Goal: Information Seeking & Learning: Learn about a topic

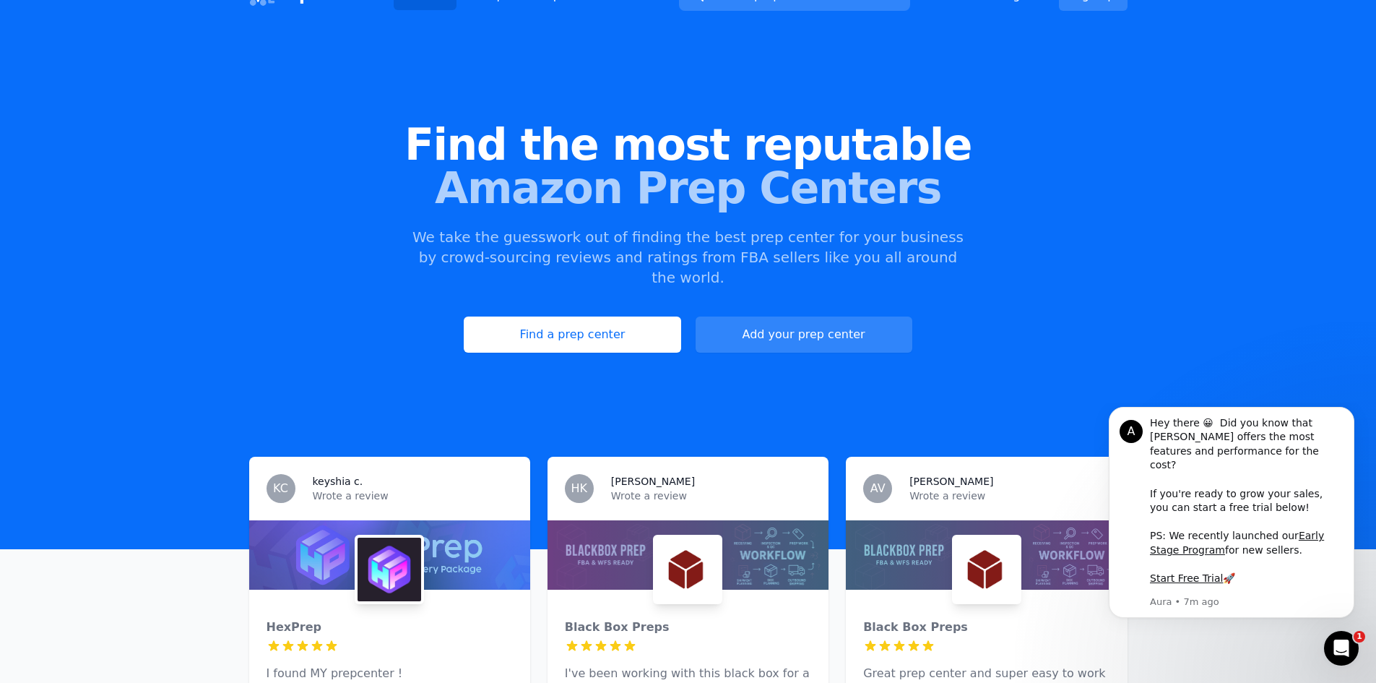
scroll to position [144, 0]
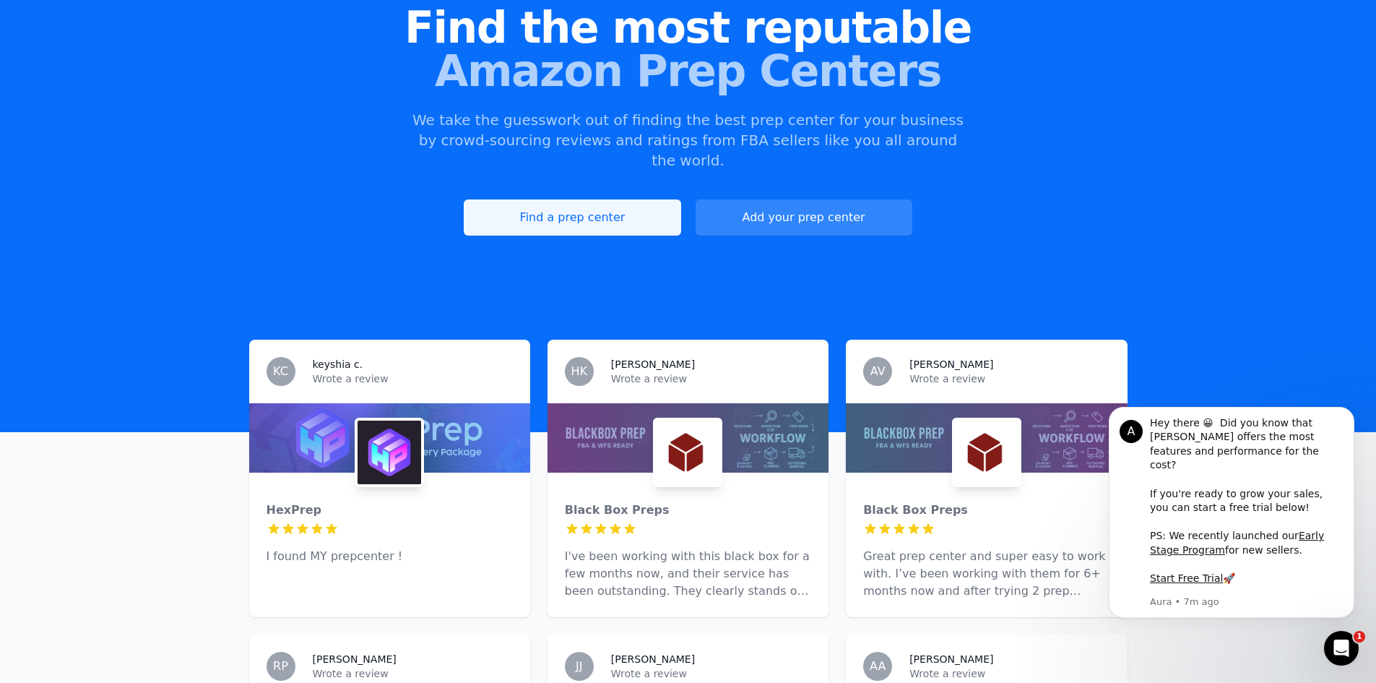
click at [618, 199] on link "Find a prep center" at bounding box center [572, 217] width 217 height 36
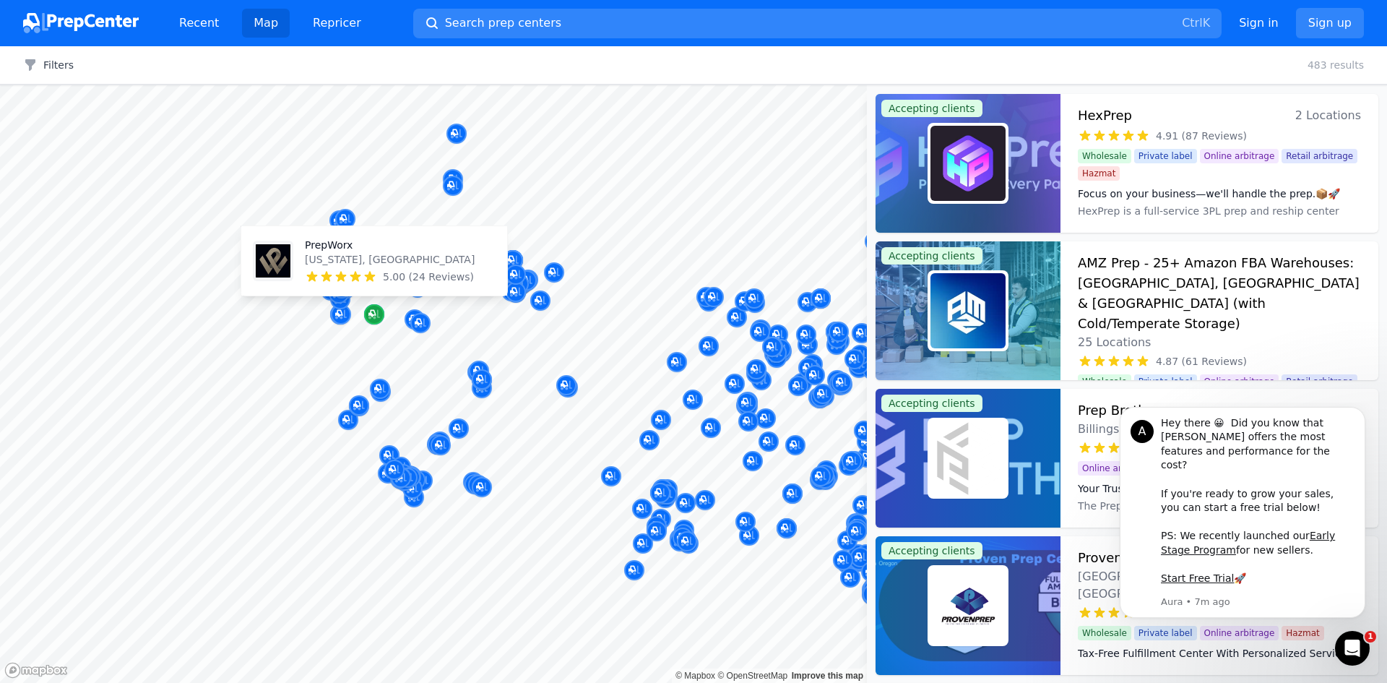
click at [376, 315] on icon "Map marker" at bounding box center [371, 313] width 7 height 7
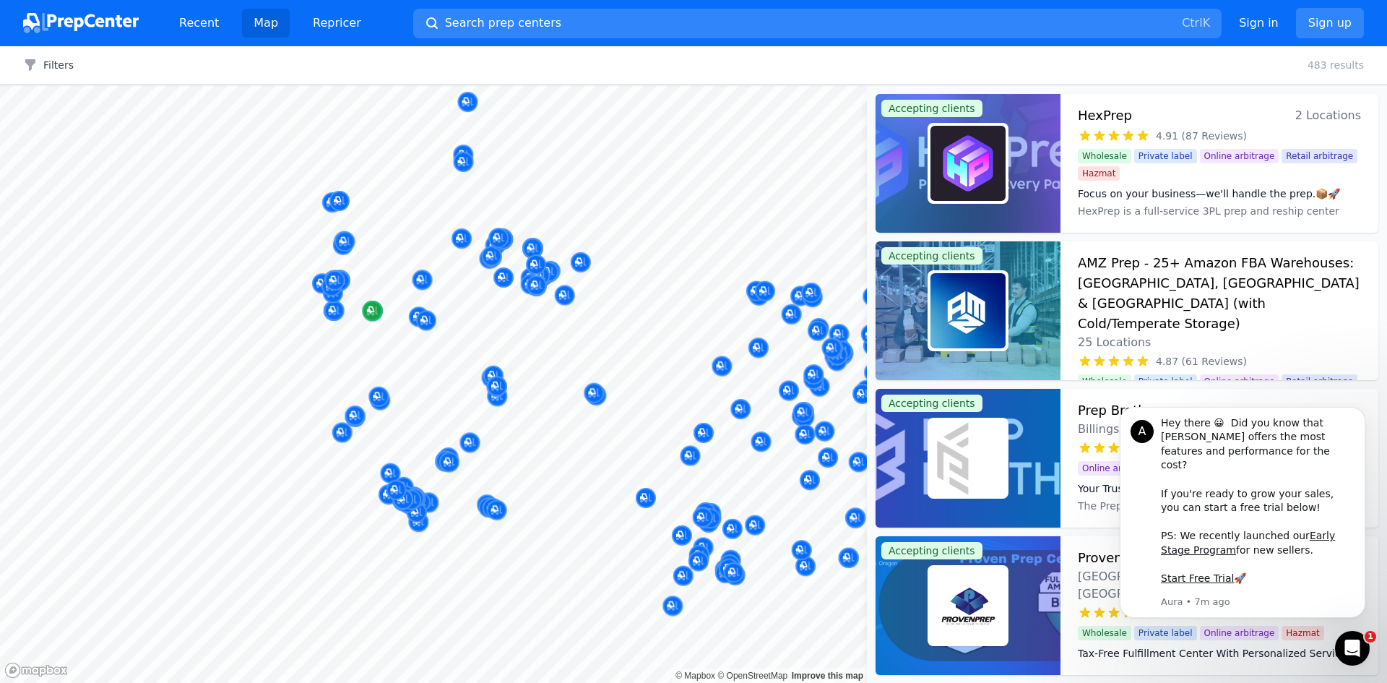
click at [371, 316] on icon "Map marker" at bounding box center [373, 310] width 12 height 14
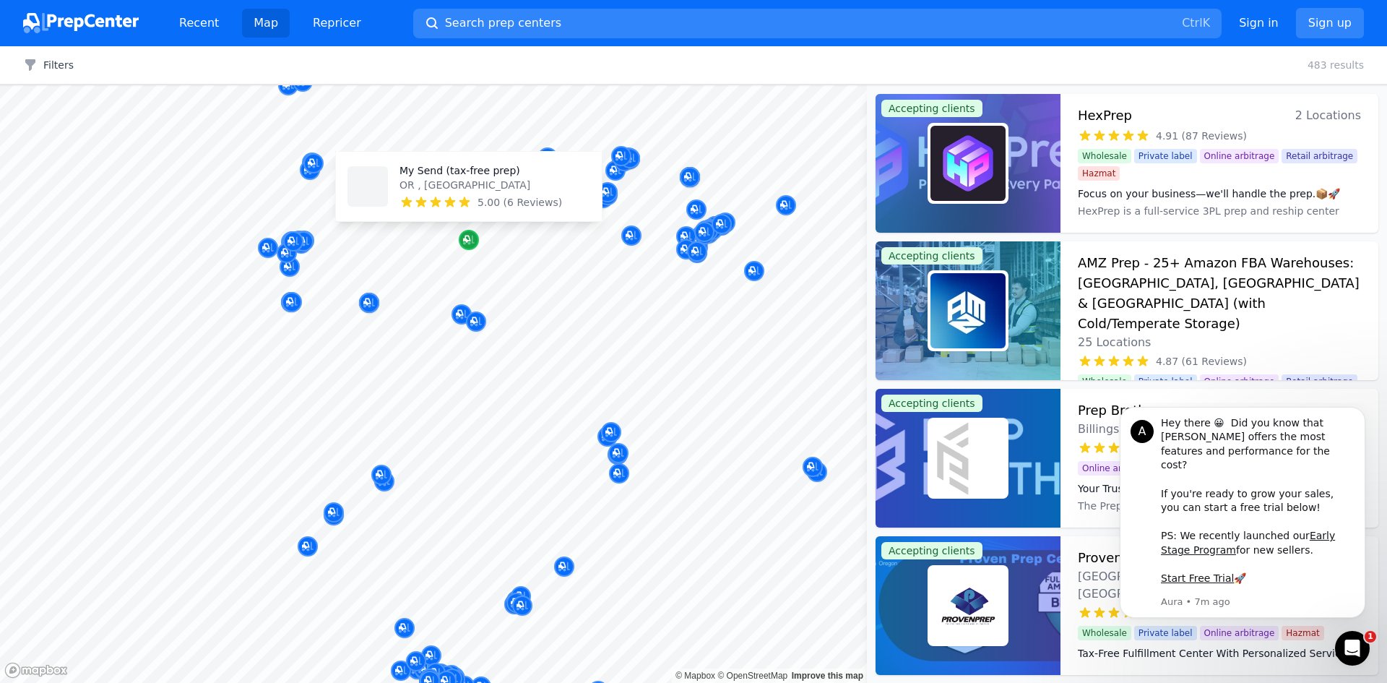
click at [469, 239] on icon "Map marker" at bounding box center [469, 240] width 12 height 14
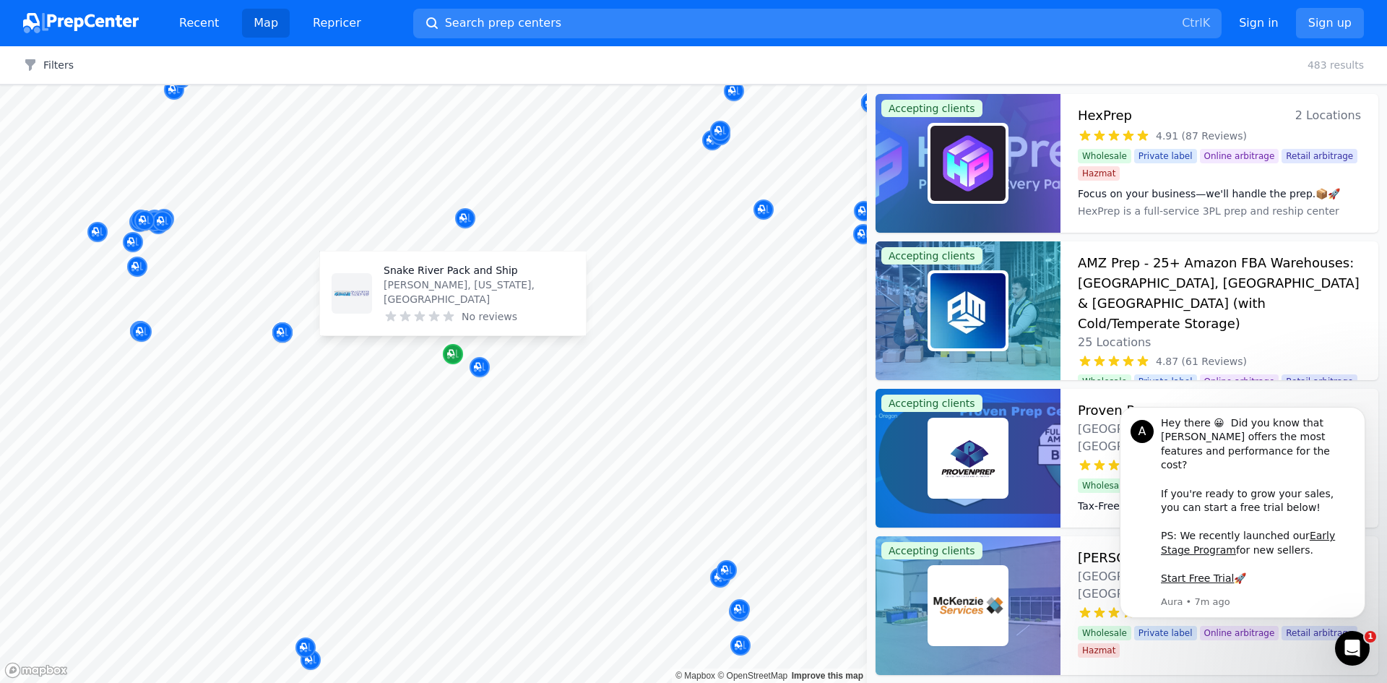
click at [454, 351] on icon "Map marker" at bounding box center [450, 353] width 7 height 7
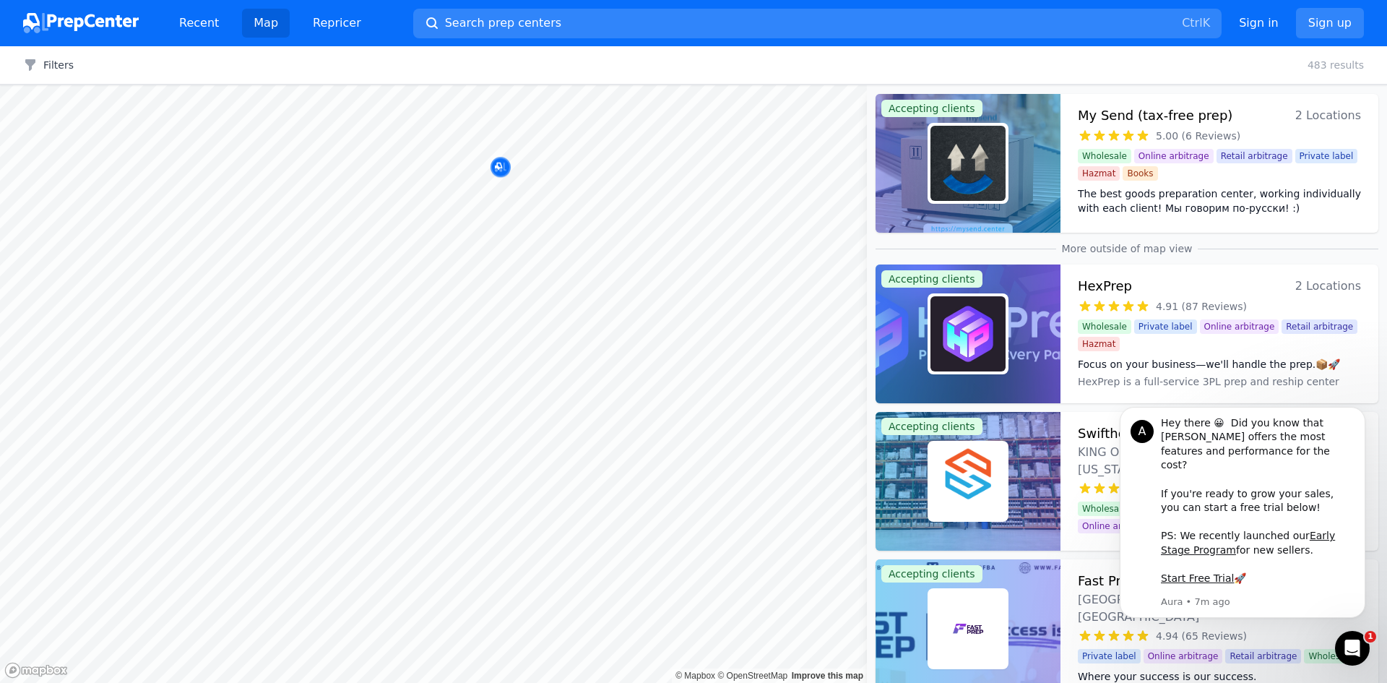
click at [509, 297] on body "Recent Map Repricer Search prep centers Ctrl K Open main menu Sign in Sign up F…" at bounding box center [693, 341] width 1387 height 683
click at [430, 279] on body "Recent Map Repricer Search prep centers Ctrl K Open main menu Sign in Sign up F…" at bounding box center [693, 341] width 1387 height 683
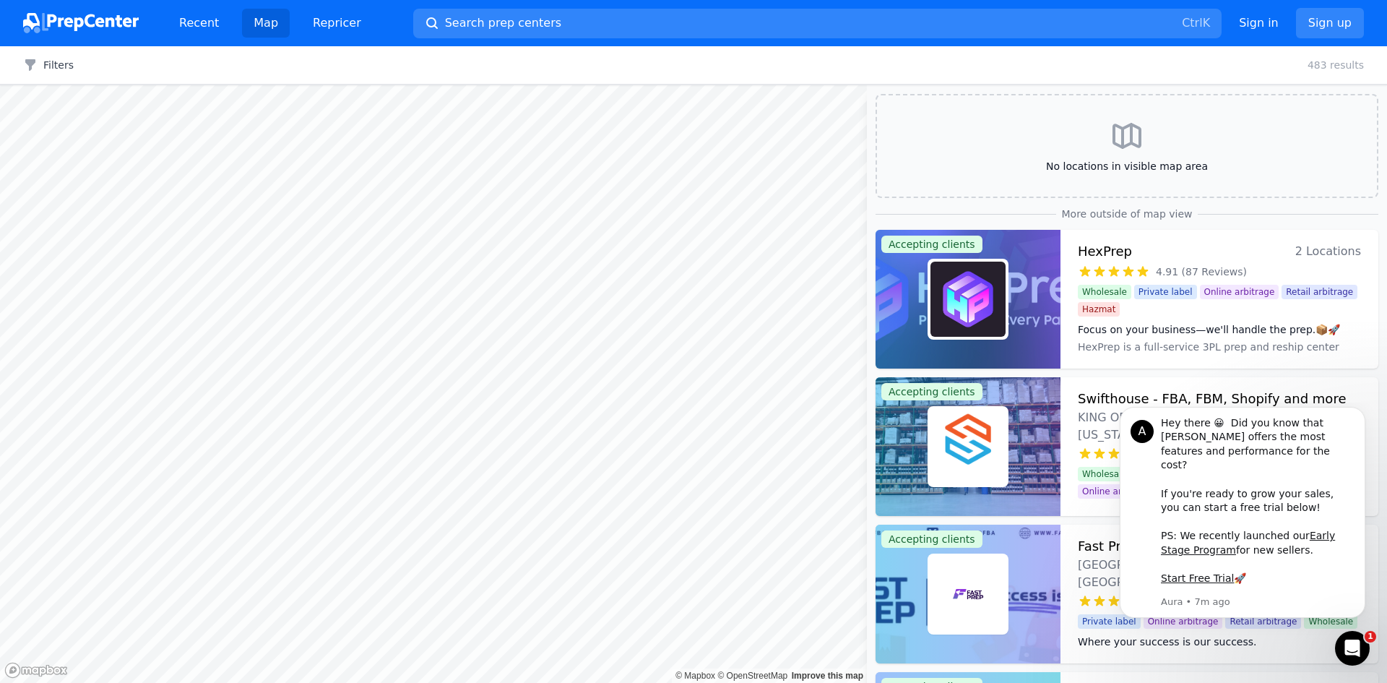
click at [542, 220] on body "Recent Map Repricer Search prep centers Ctrl K Open main menu Sign in Sign up F…" at bounding box center [693, 341] width 1387 height 683
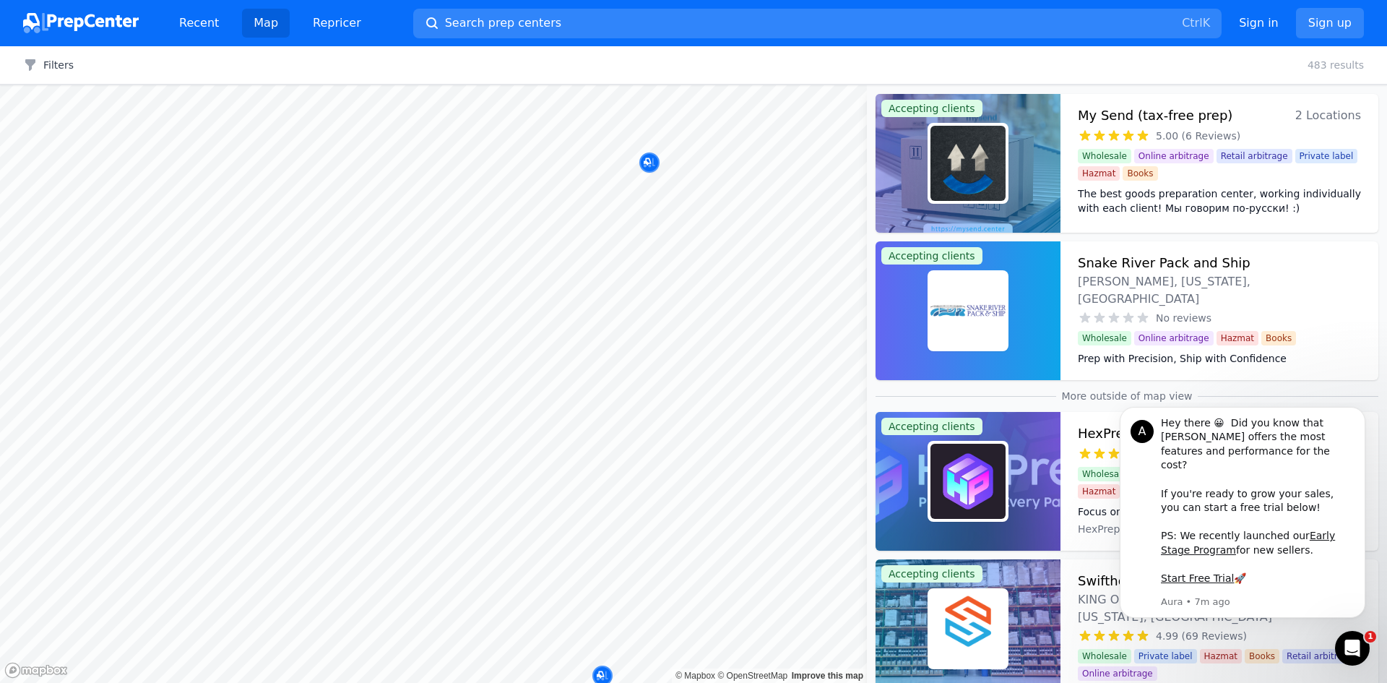
click at [855, 66] on div "Filters Clear all 483 results" at bounding box center [693, 65] width 1387 height 38
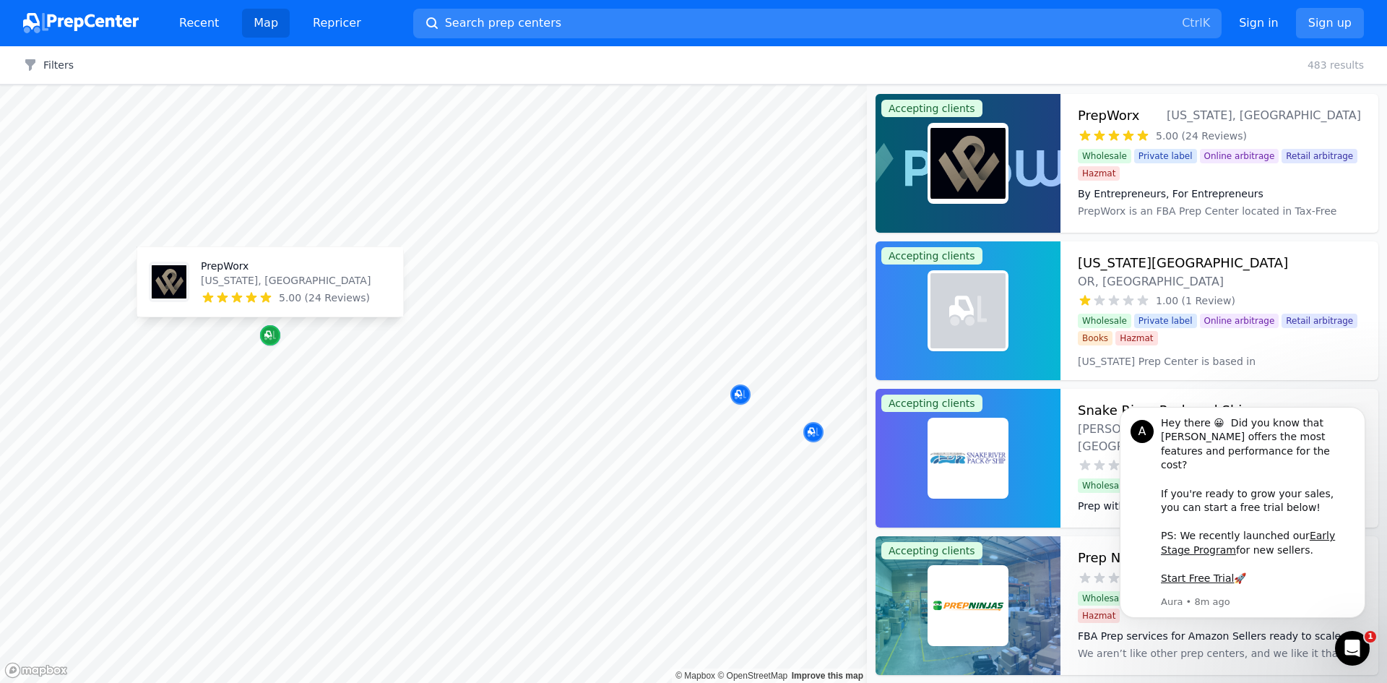
click at [264, 330] on div "Map marker" at bounding box center [270, 335] width 20 height 20
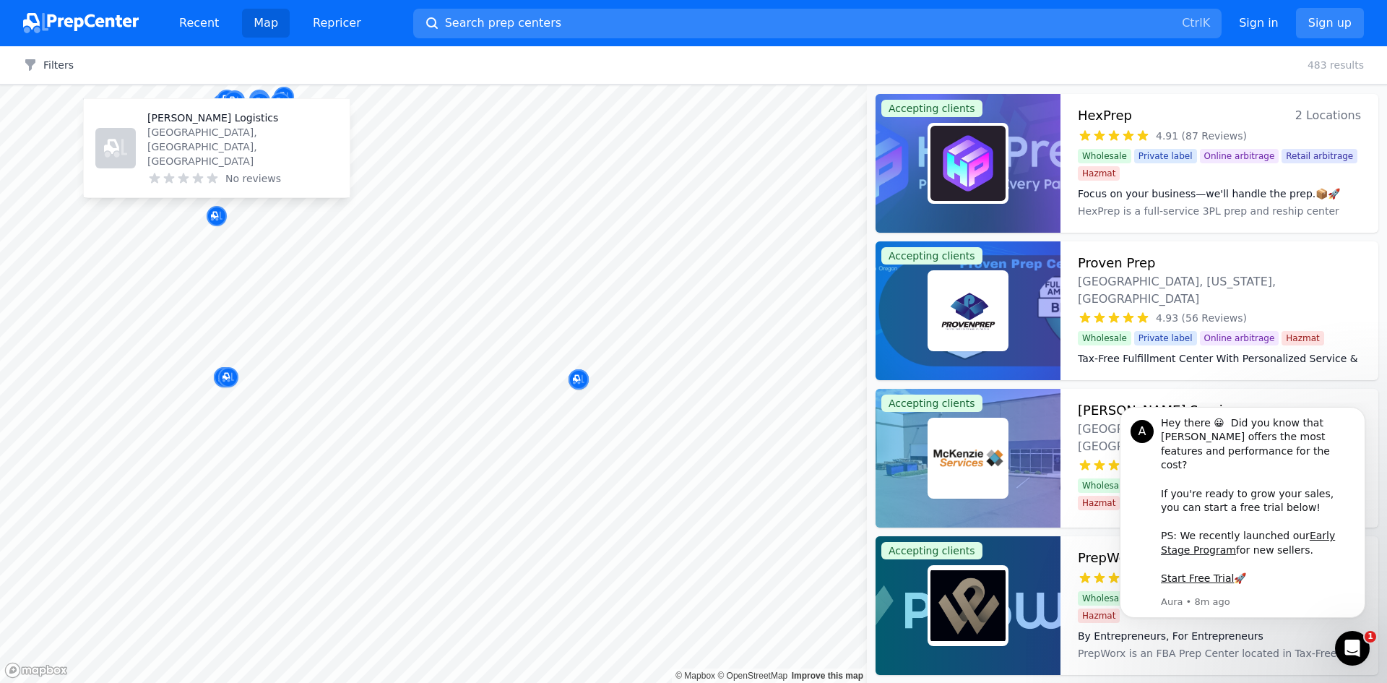
click at [412, 182] on body "Recent Map Repricer Search prep centers Ctrl K Open main menu Sign in Sign up F…" at bounding box center [693, 341] width 1387 height 683
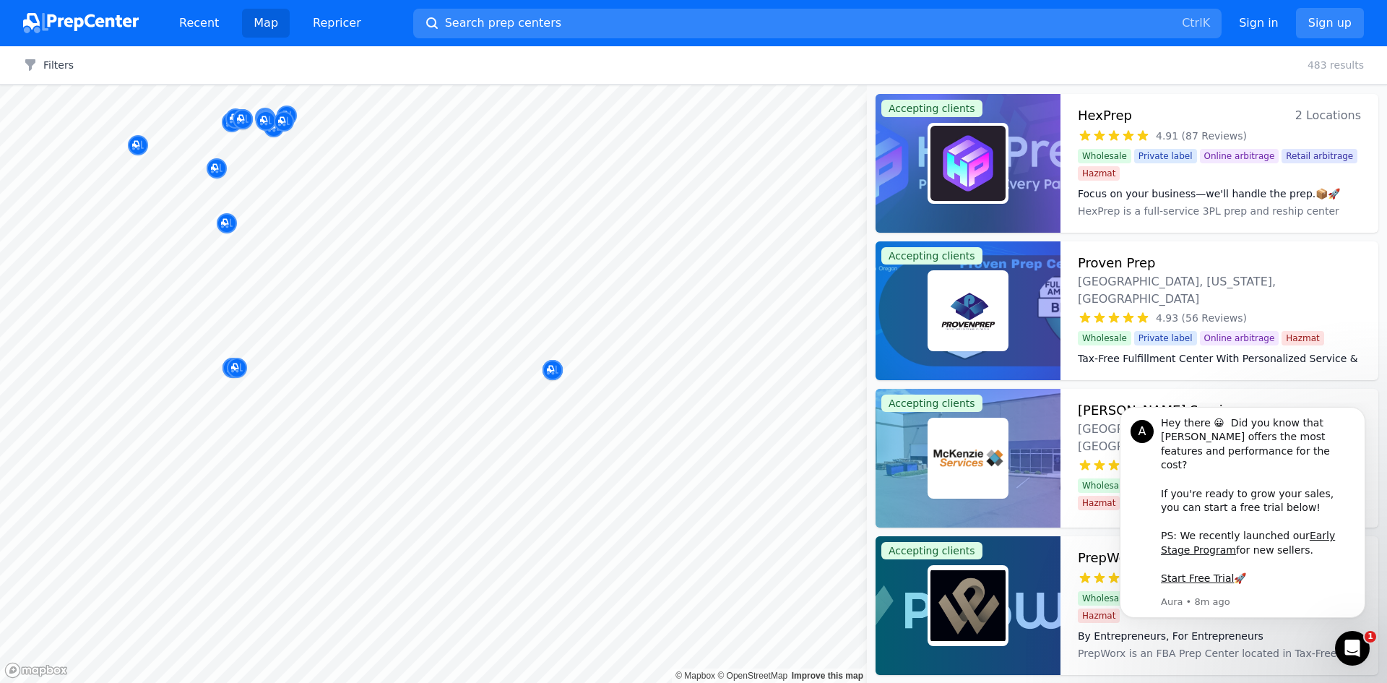
click at [846, 74] on div "Filters Clear all 483 results" at bounding box center [693, 65] width 1387 height 38
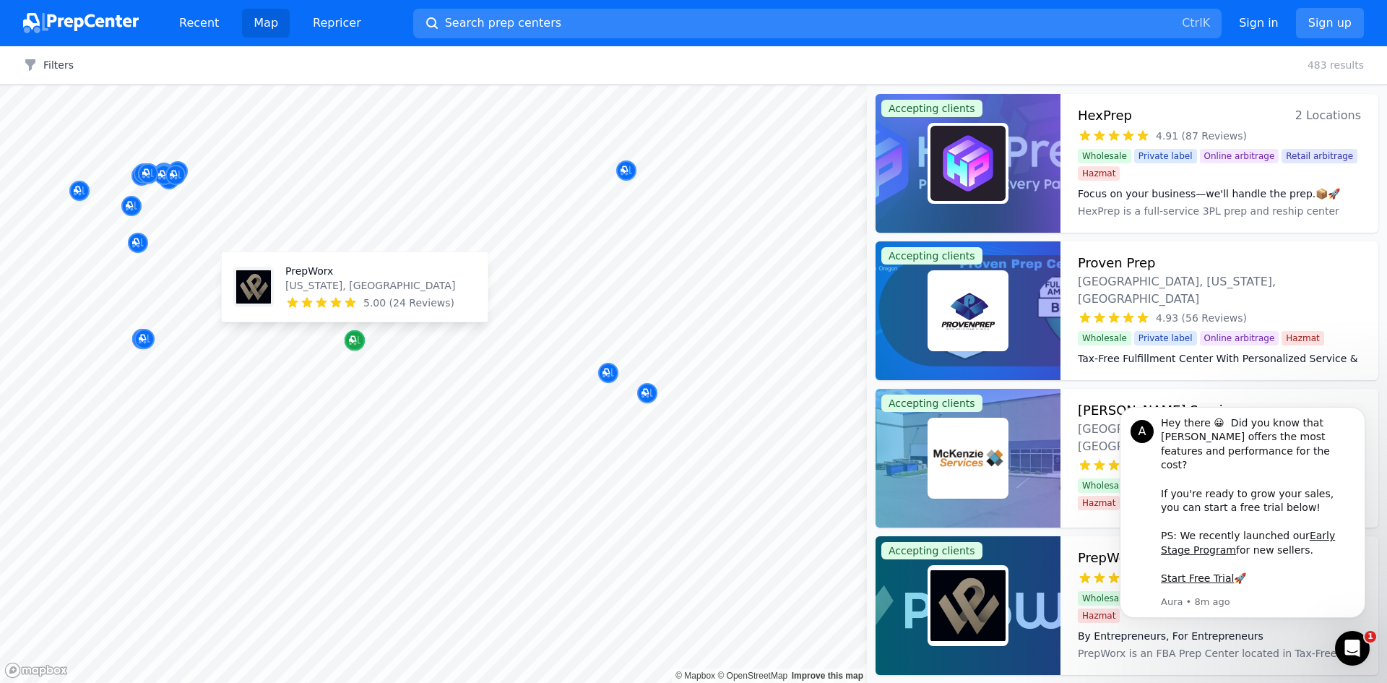
click at [361, 339] on div "Map marker" at bounding box center [355, 340] width 20 height 20
click at [350, 337] on icon "Map marker" at bounding box center [355, 340] width 12 height 14
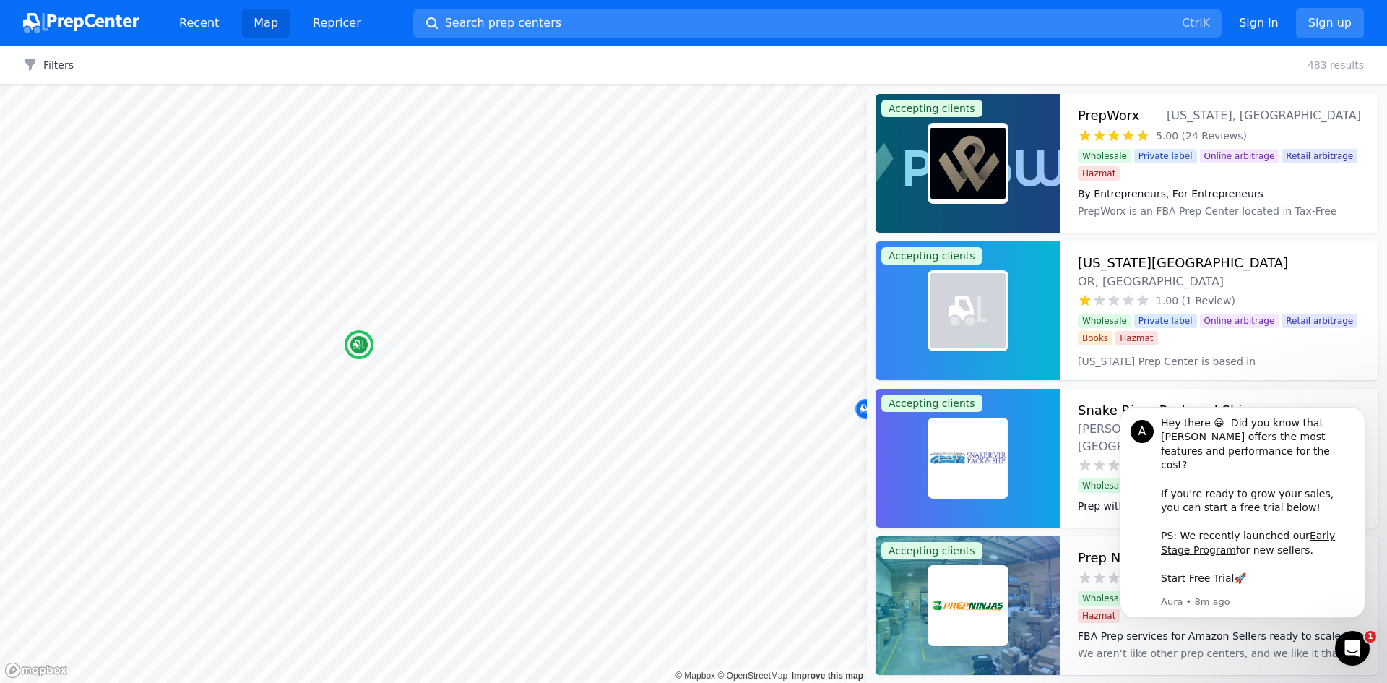
click at [1049, 164] on div at bounding box center [967, 163] width 185 height 139
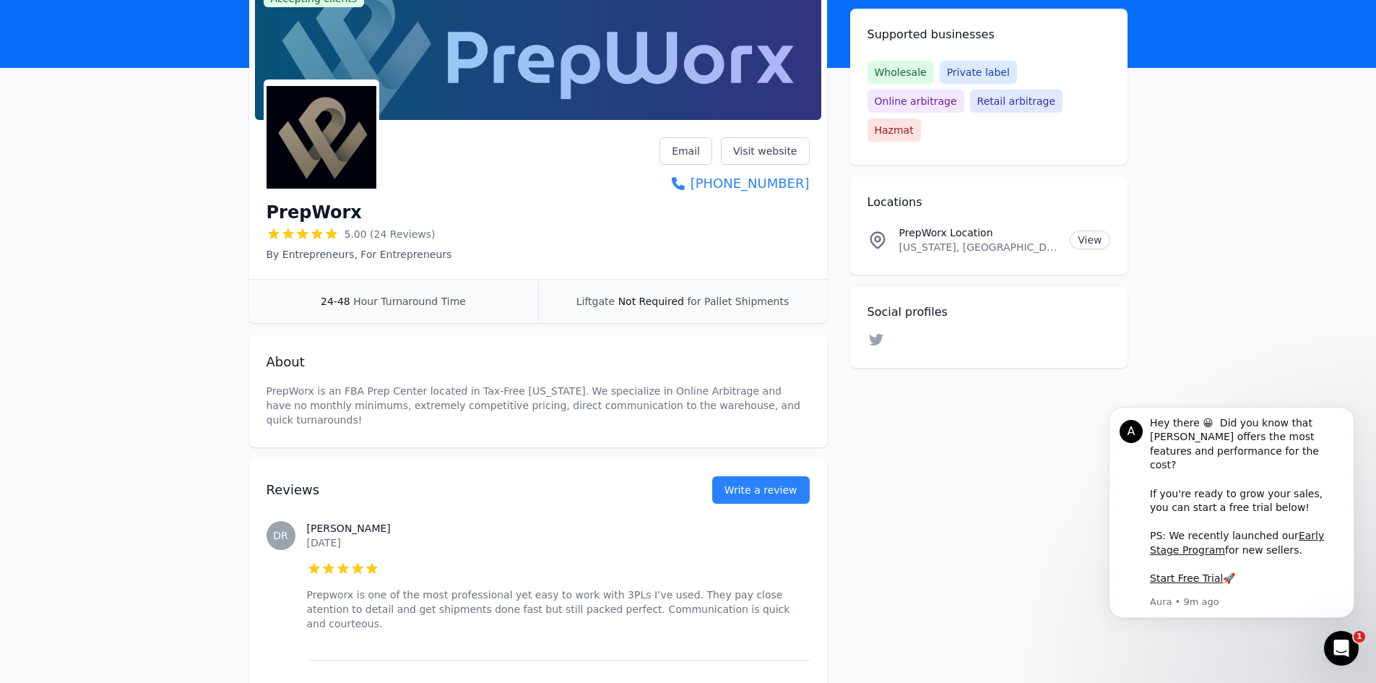
scroll to position [144, 0]
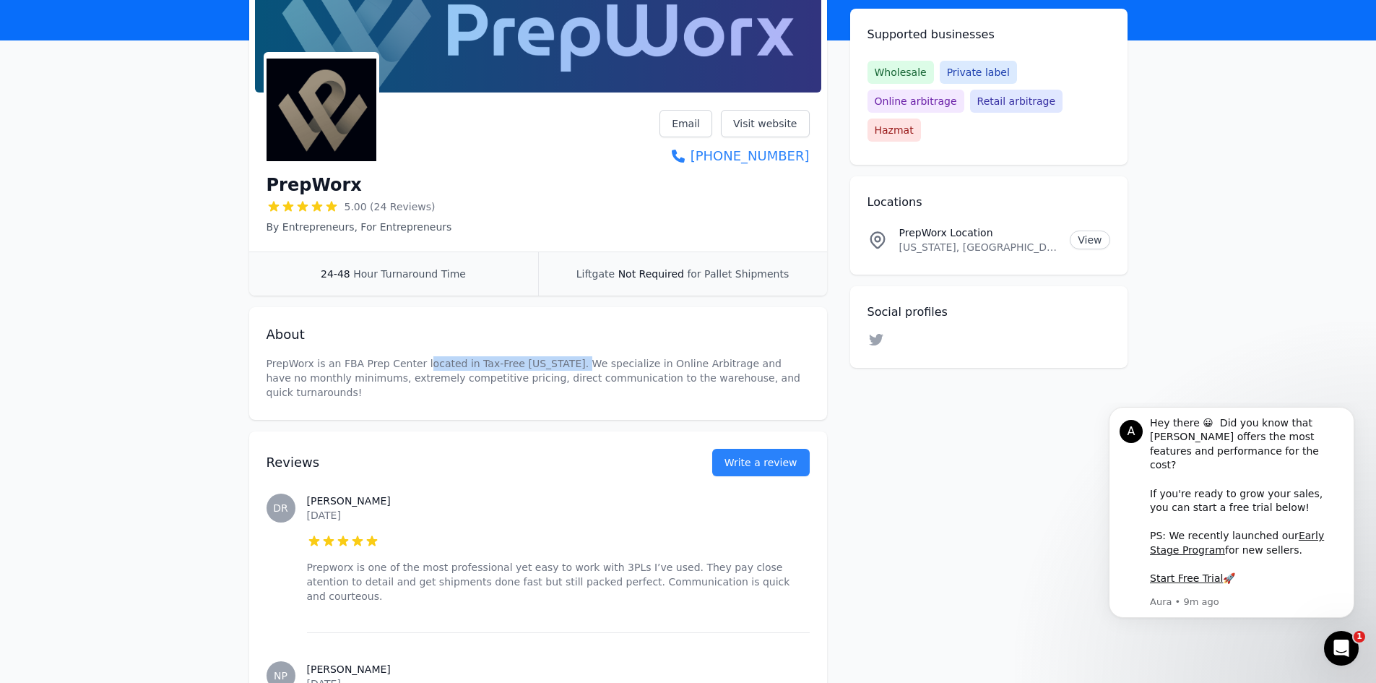
drag, startPoint x: 421, startPoint y: 353, endPoint x: 571, endPoint y: 363, distance: 149.8
click at [563, 354] on div "About PrepWorx is an FBA Prep Center located in Tax-Free [US_STATE]. We special…" at bounding box center [538, 363] width 578 height 113
click at [587, 384] on p "PrepWorx is an FBA Prep Center located in Tax-Free [US_STATE]. We specialize in…" at bounding box center [538, 377] width 543 height 43
drag, startPoint x: 501, startPoint y: 352, endPoint x: 681, endPoint y: 391, distance: 184.6
click at [698, 366] on div "About PrepWorx is an FBA Prep Center located in Tax-Free [US_STATE]. We special…" at bounding box center [538, 363] width 578 height 113
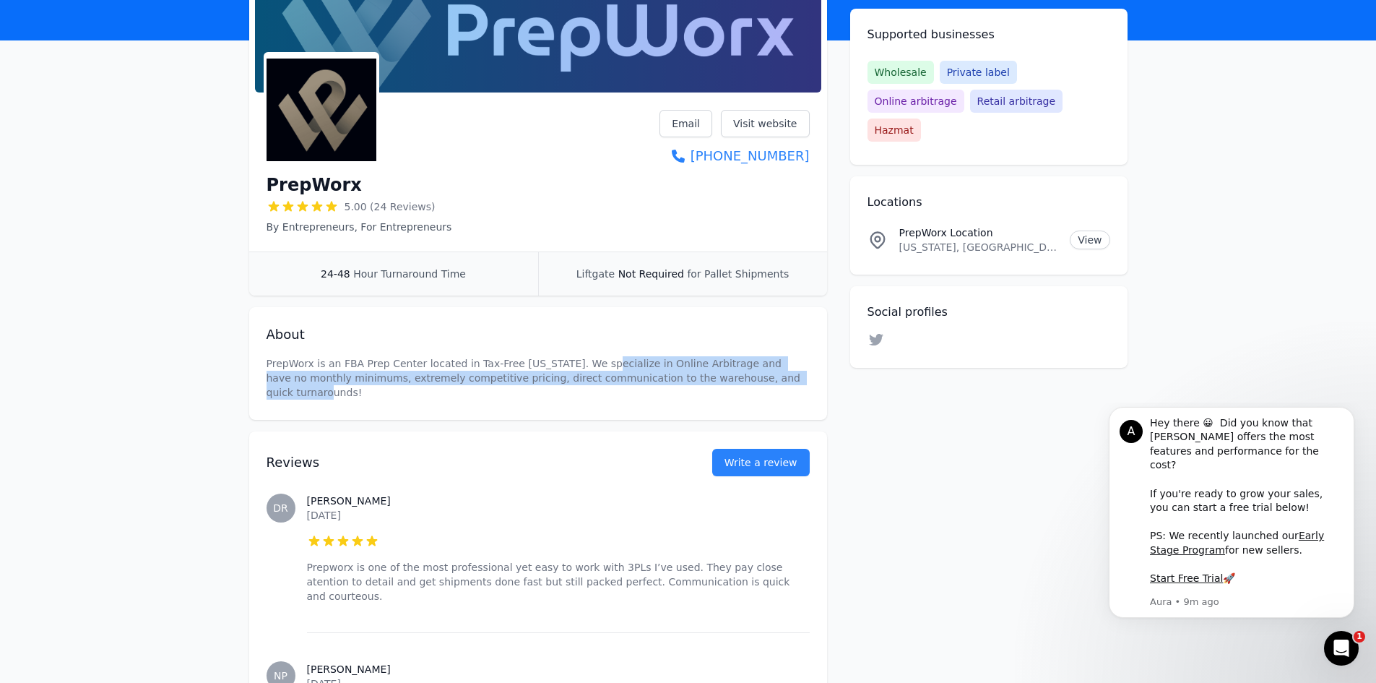
drag, startPoint x: 693, startPoint y: 368, endPoint x: 694, endPoint y: 402, distance: 33.2
click at [740, 379] on p "PrepWorx is an FBA Prep Center located in Tax-Free [US_STATE]. We specialize in…" at bounding box center [538, 377] width 543 height 43
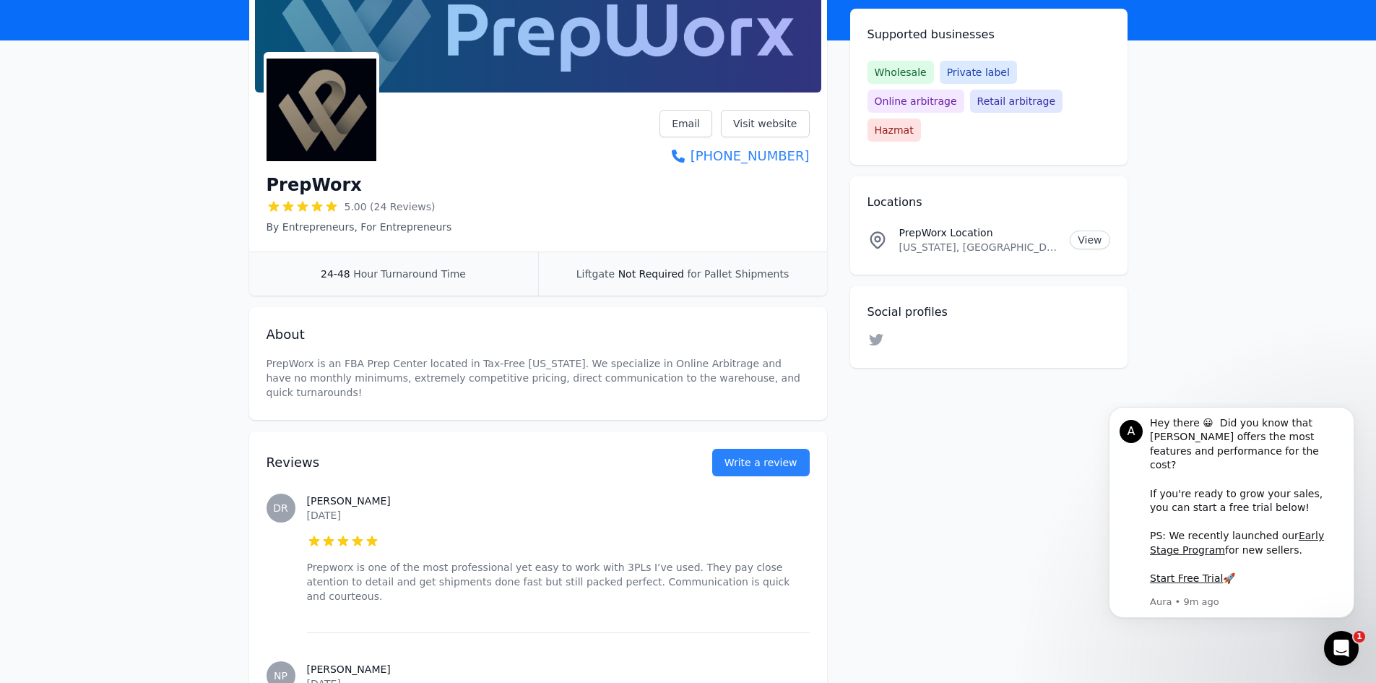
drag, startPoint x: 638, startPoint y: 415, endPoint x: 448, endPoint y: 404, distance: 190.3
drag, startPoint x: 277, startPoint y: 389, endPoint x: 430, endPoint y: 385, distance: 152.4
click at [430, 385] on div "About PrepWorx is an FBA Prep Center located in Tax-Free [US_STATE]. We special…" at bounding box center [538, 363] width 578 height 113
drag, startPoint x: 401, startPoint y: 425, endPoint x: 332, endPoint y: 402, distance: 73.1
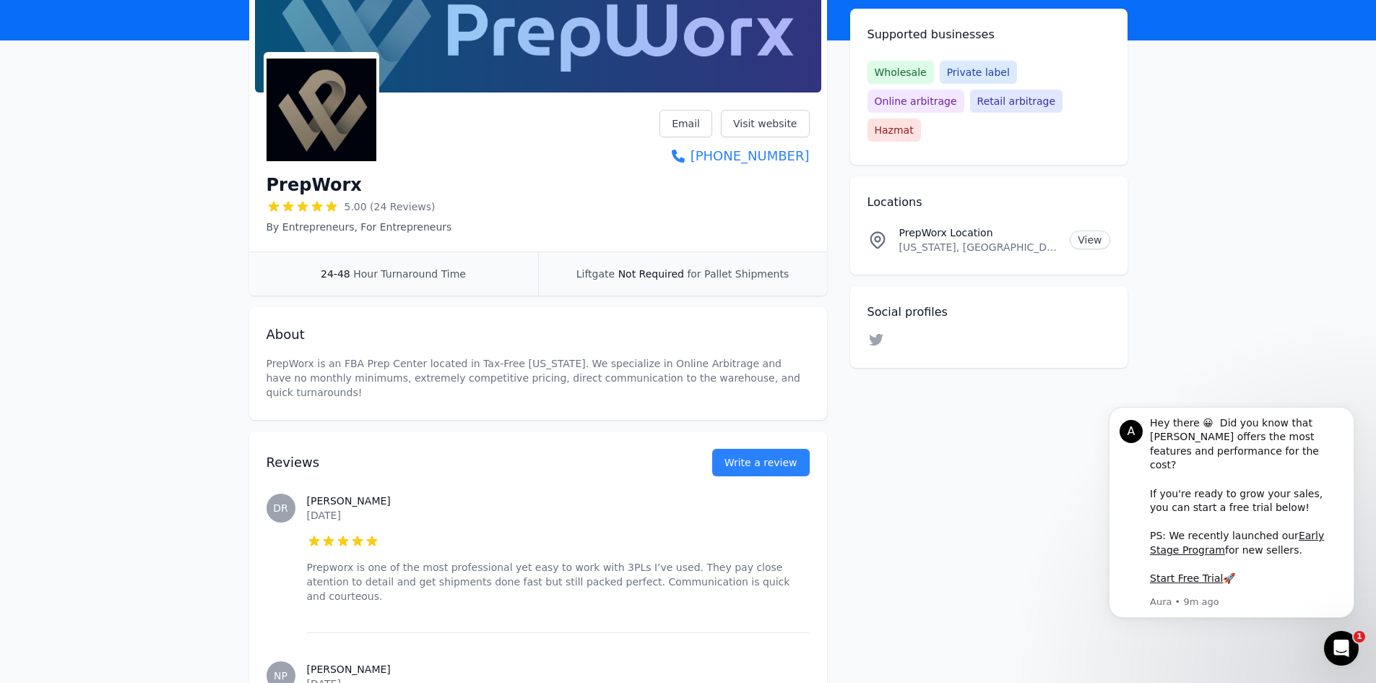
click at [401, 431] on div "Reviews Write a review" at bounding box center [538, 453] width 543 height 45
drag, startPoint x: 280, startPoint y: 380, endPoint x: 468, endPoint y: 417, distance: 191.4
click at [506, 380] on p "PrepWorx is an FBA Prep Center located in Tax-Free [US_STATE]. We specialize in…" at bounding box center [538, 377] width 543 height 43
click at [430, 431] on div "Reviews Write a review" at bounding box center [538, 453] width 543 height 45
drag, startPoint x: 421, startPoint y: 384, endPoint x: 560, endPoint y: 374, distance: 139.0
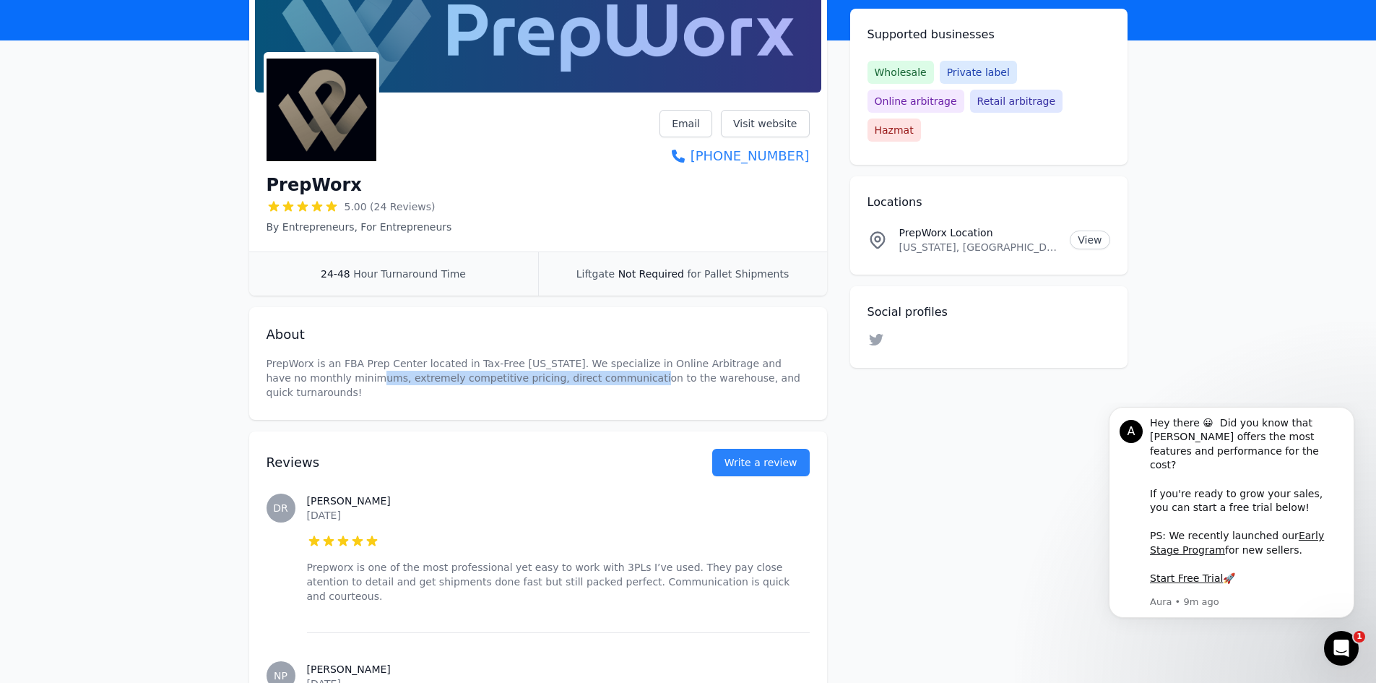
click at [560, 374] on div "About PrepWorx is an FBA Prep Center located in Tax-Free [US_STATE]. We special…" at bounding box center [538, 363] width 578 height 113
click at [470, 431] on div "Reviews Write a review" at bounding box center [538, 453] width 543 height 45
drag, startPoint x: 378, startPoint y: 389, endPoint x: 627, endPoint y: 391, distance: 249.2
click at [634, 384] on div "About PrepWorx is an FBA Prep Center located in Tax-Free [US_STATE]. We special…" at bounding box center [538, 363] width 578 height 113
click at [553, 434] on div "Reviews Write a review" at bounding box center [538, 453] width 543 height 45
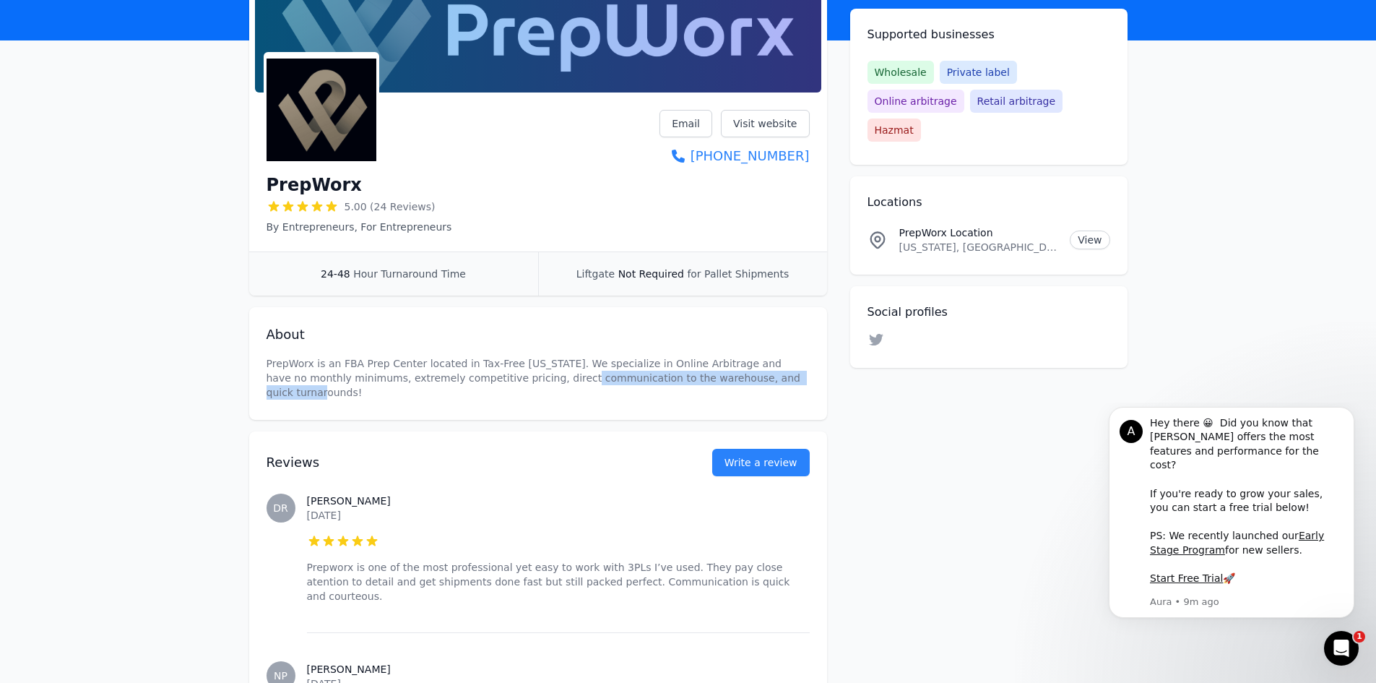
drag, startPoint x: 550, startPoint y: 381, endPoint x: 735, endPoint y: 387, distance: 185.7
click at [735, 385] on div "About PrepWorx is an FBA Prep Center located in Tax-Free [US_STATE]. We special…" at bounding box center [538, 363] width 578 height 113
click at [637, 452] on h2 "Reviews" at bounding box center [466, 462] width 399 height 20
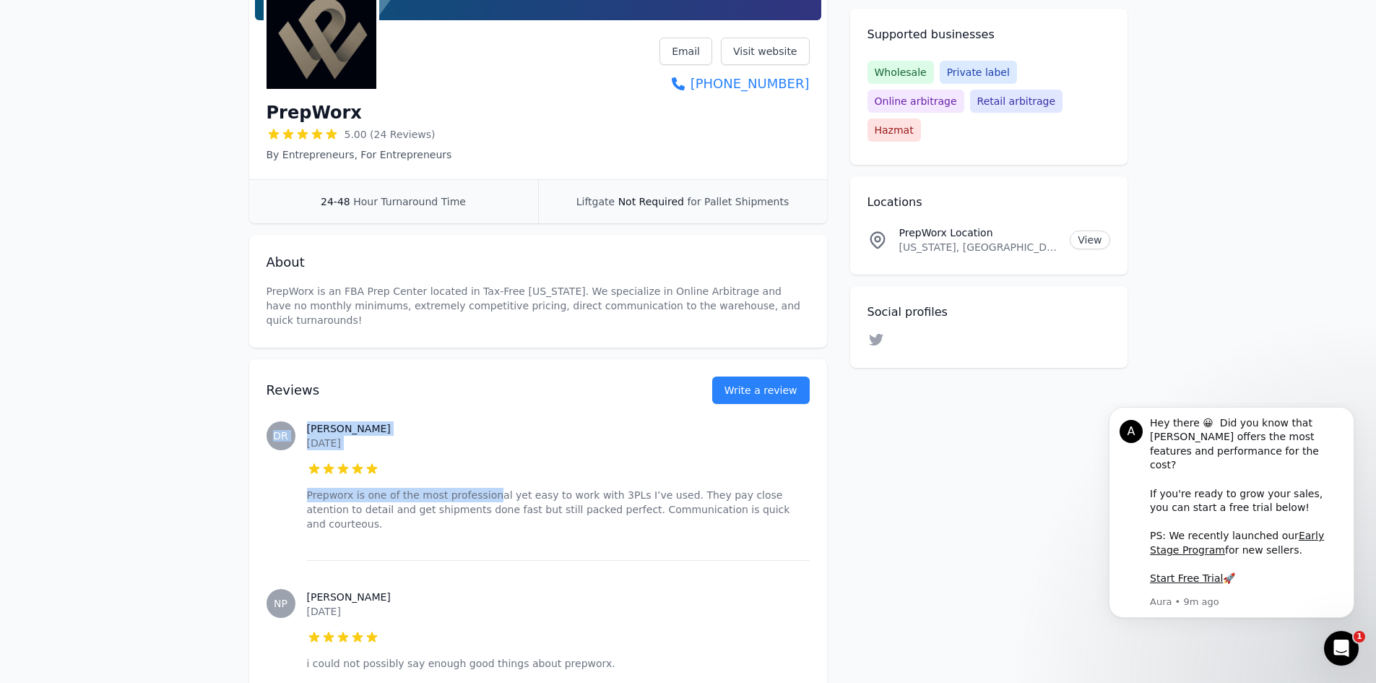
drag, startPoint x: 279, startPoint y: 462, endPoint x: 503, endPoint y: 472, distance: 224.8
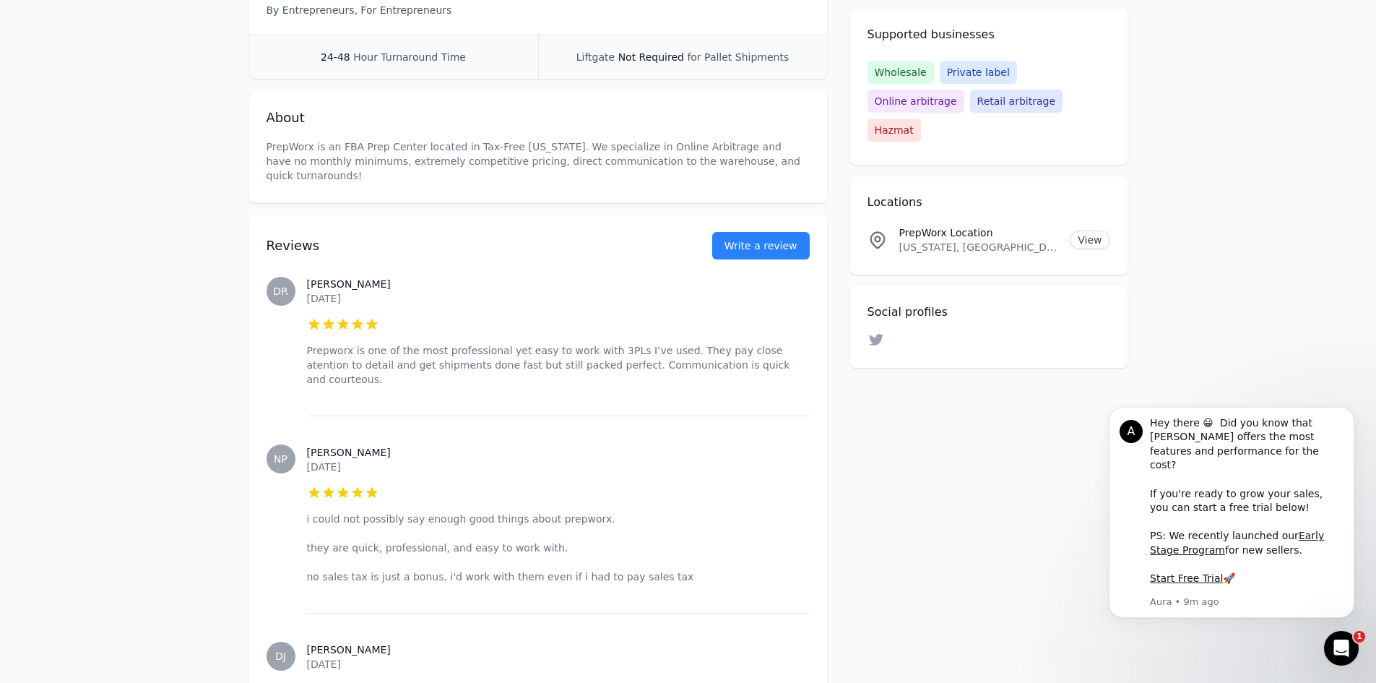
drag, startPoint x: 430, startPoint y: 465, endPoint x: 424, endPoint y: 434, distance: 31.6
click at [430, 485] on div at bounding box center [558, 492] width 503 height 14
drag, startPoint x: 568, startPoint y: 366, endPoint x: 743, endPoint y: 391, distance: 176.6
click at [654, 376] on div "[PERSON_NAME] [DATE] 5 out of 5 stars Prepworx is one of the most professional …" at bounding box center [558, 332] width 503 height 168
click at [563, 459] on p "[DATE]" at bounding box center [558, 466] width 503 height 14
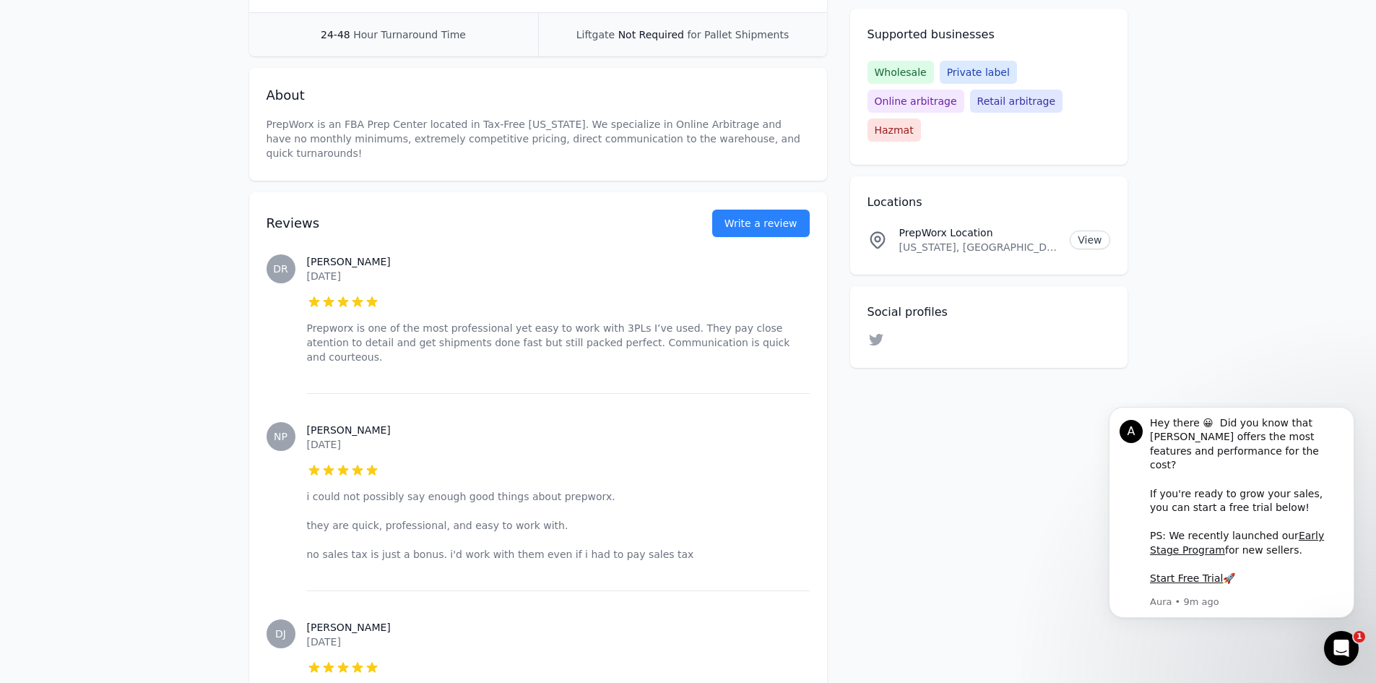
scroll to position [433, 0]
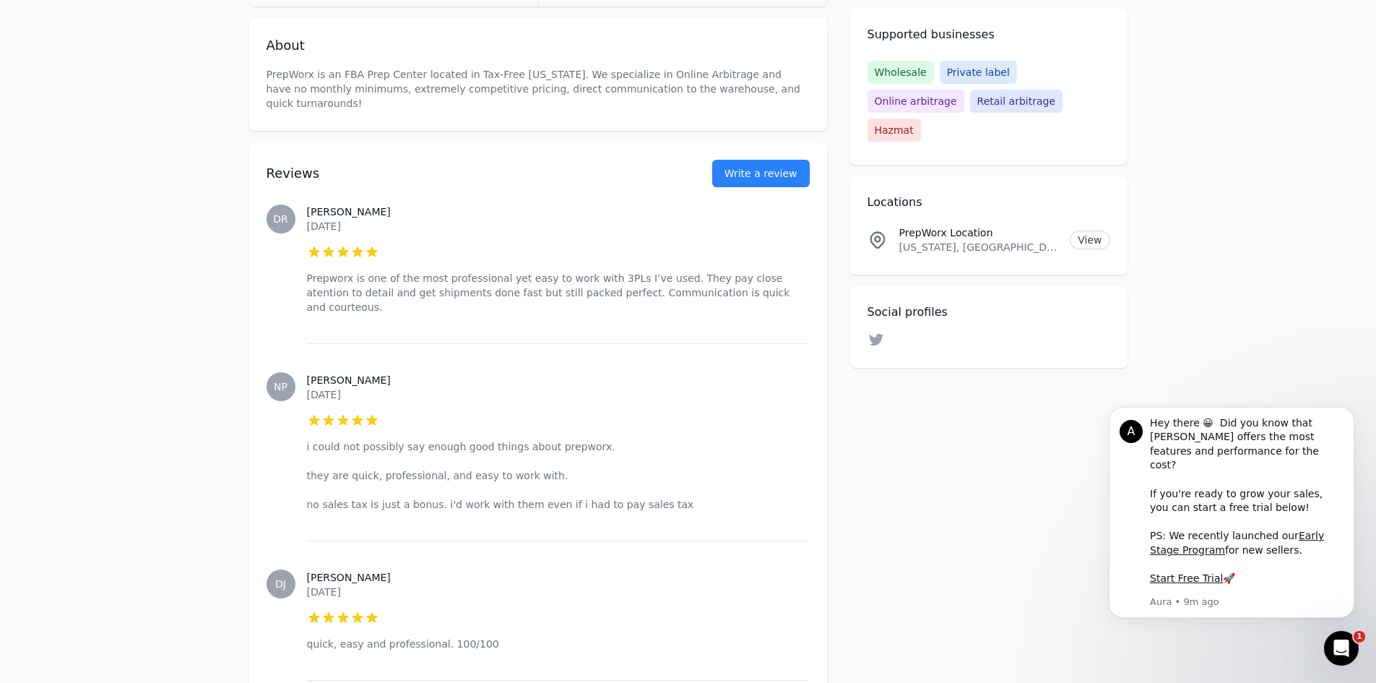
drag, startPoint x: 667, startPoint y: 277, endPoint x: 772, endPoint y: 346, distance: 126.2
click at [700, 404] on div "[PERSON_NAME] [DATE] 5 out of 5 stars i could not possibly say enough good thin…" at bounding box center [558, 441] width 503 height 197
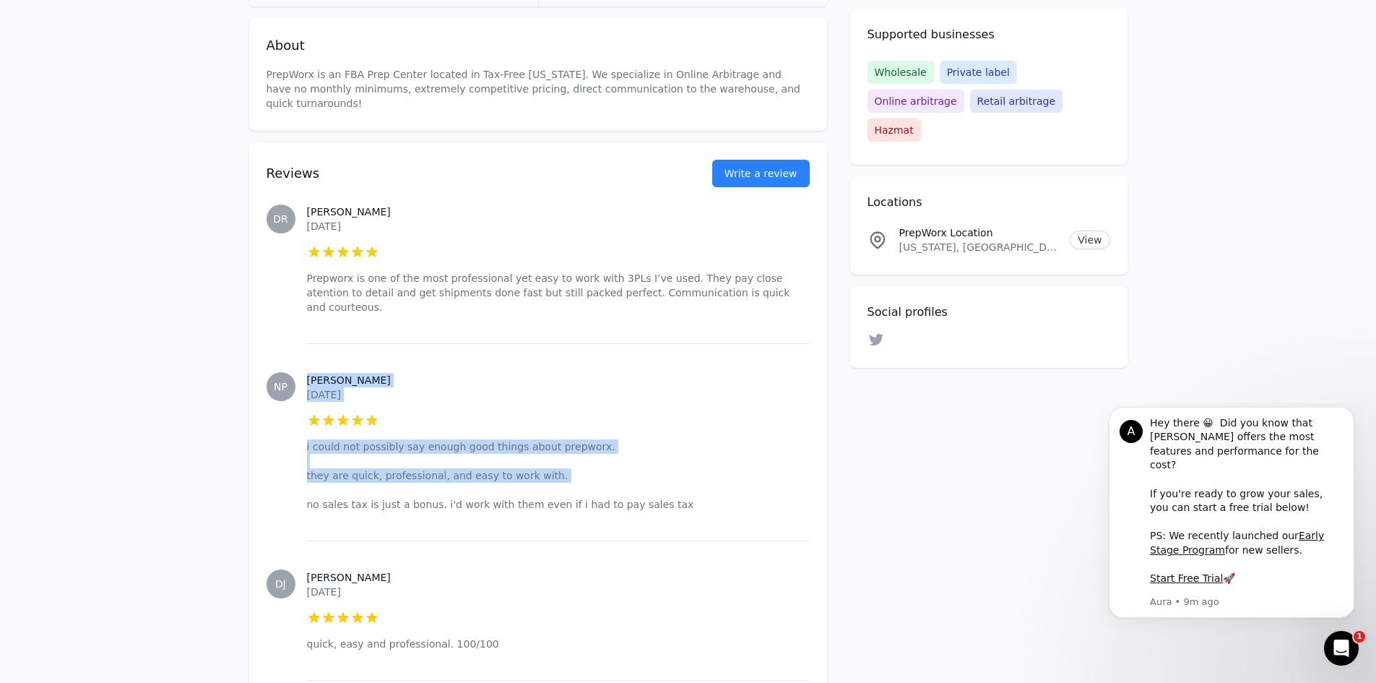
drag, startPoint x: 408, startPoint y: 427, endPoint x: 522, endPoint y: 458, distance: 118.3
click at [547, 441] on div "NP [PERSON_NAME] [DATE] 5 out of 5 stars i could not possibly say enough good t…" at bounding box center [538, 441] width 543 height 197
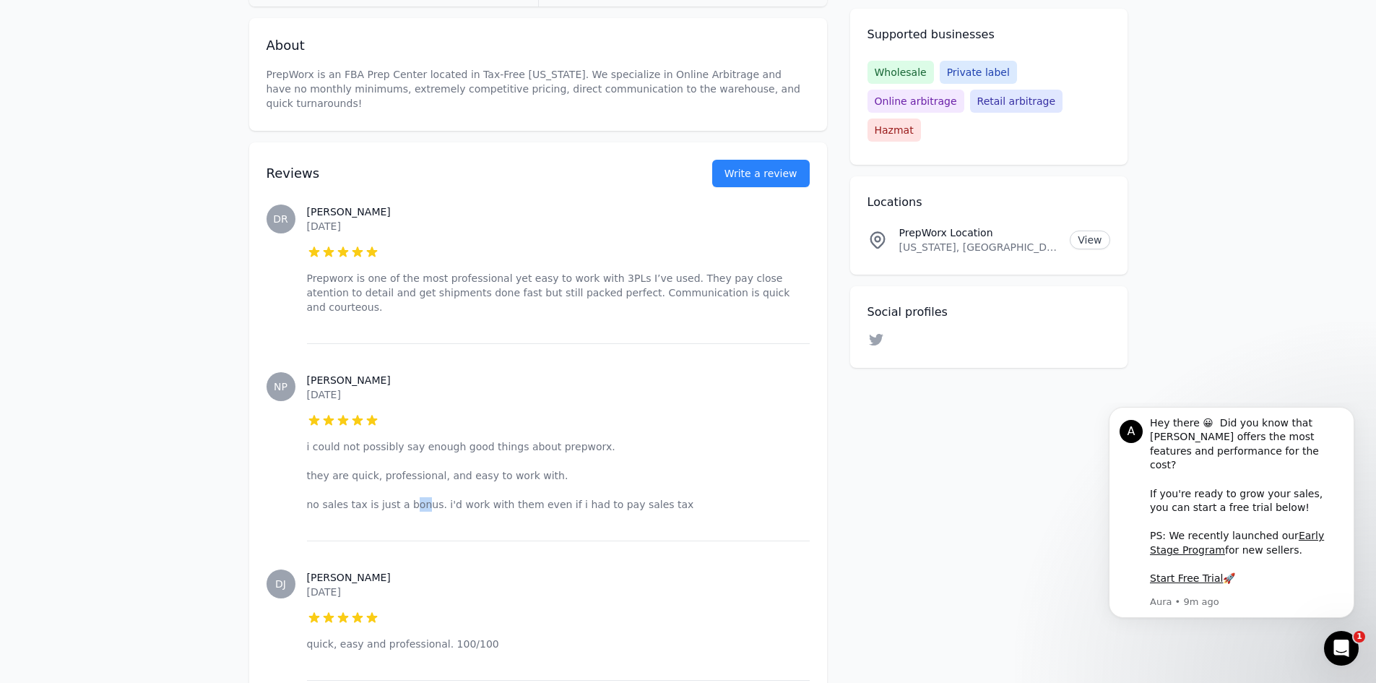
drag, startPoint x: 407, startPoint y: 485, endPoint x: 324, endPoint y: 466, distance: 85.2
click at [402, 482] on div "[PERSON_NAME] [DATE] 5 out of 5 stars i could not possibly say enough good thin…" at bounding box center [558, 441] width 503 height 197
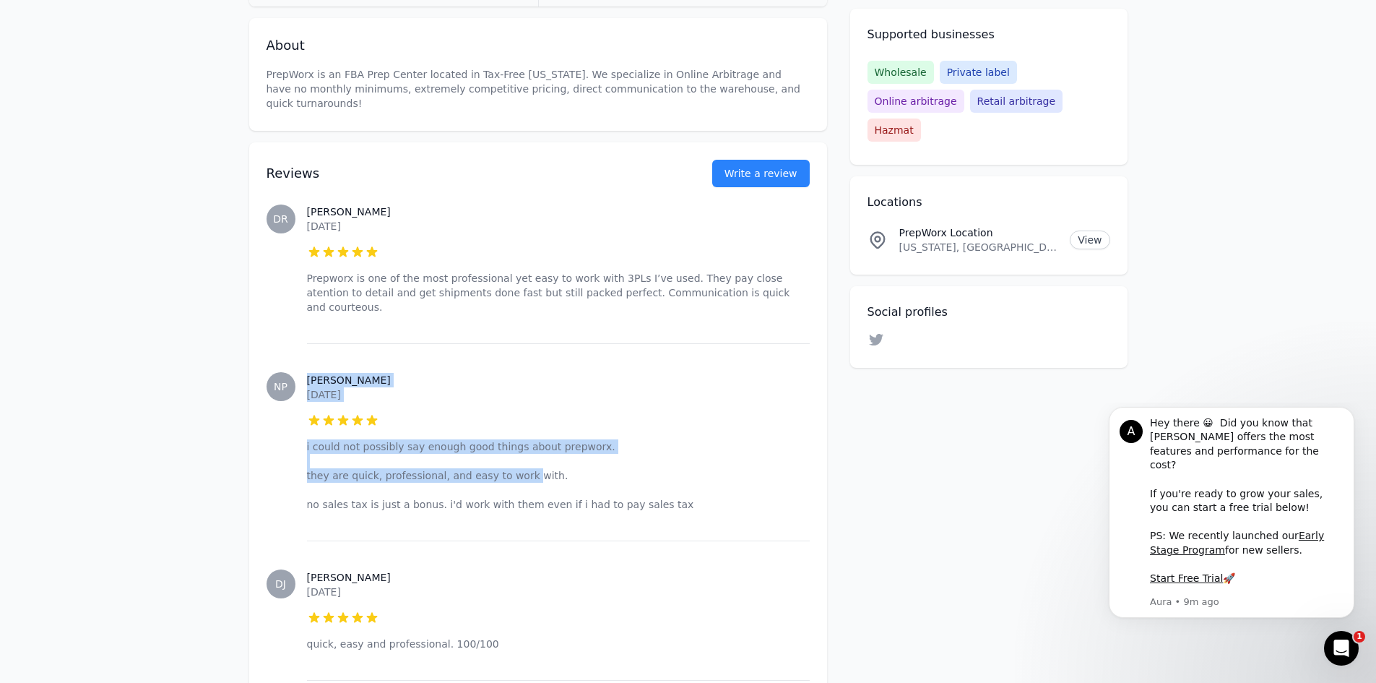
drag, startPoint x: 301, startPoint y: 428, endPoint x: 527, endPoint y: 503, distance: 238.2
click at [534, 454] on div "NP [PERSON_NAME] [DATE] 5 out of 5 stars i could not possibly say enough good t…" at bounding box center [538, 441] width 543 height 197
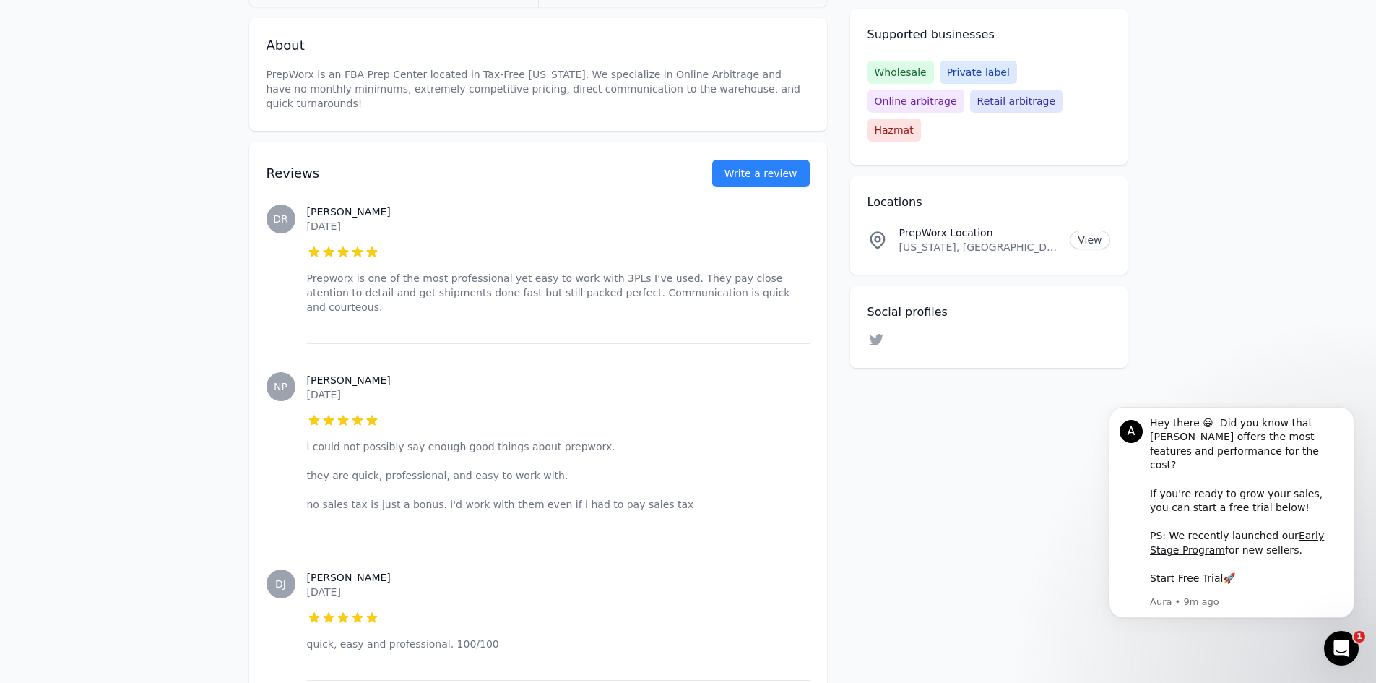
drag, startPoint x: 525, startPoint y: 512, endPoint x: 464, endPoint y: 500, distance: 61.9
drag, startPoint x: 322, startPoint y: 446, endPoint x: 420, endPoint y: 469, distance: 100.2
click at [414, 467] on p "i could not possibly say enough good things about prepworx. they are quick, pro…" at bounding box center [558, 475] width 503 height 72
click at [374, 503] on div "[PERSON_NAME] [DATE] 5 out of 5 stars i could not possibly say enough good thin…" at bounding box center [558, 441] width 503 height 197
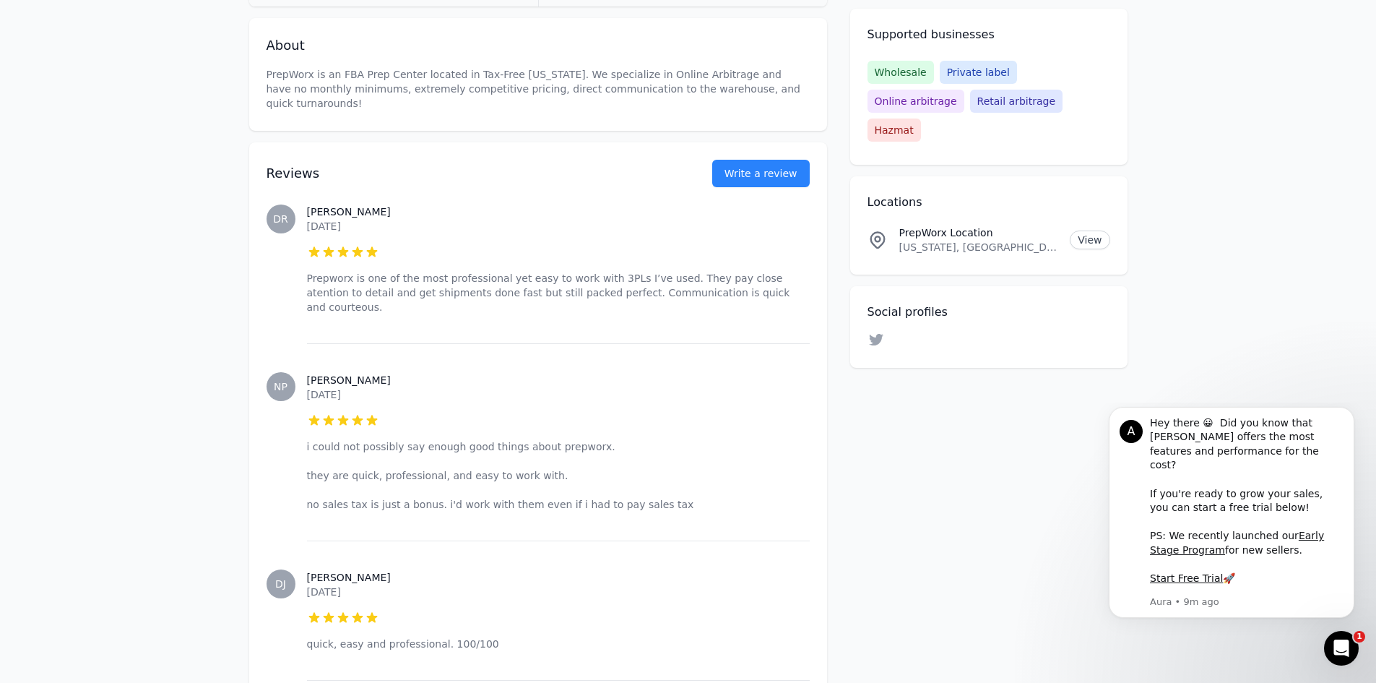
drag, startPoint x: 324, startPoint y: 456, endPoint x: 416, endPoint y: 505, distance: 104.0
click at [467, 468] on p "i could not possibly say enough good things about prepworx. they are quick, pro…" at bounding box center [558, 475] width 503 height 72
click at [414, 510] on div "[PERSON_NAME] [DATE] 5 out of 5 stars i could not possibly say enough good thin…" at bounding box center [558, 441] width 503 height 197
drag, startPoint x: 479, startPoint y: 443, endPoint x: 648, endPoint y: 477, distance: 172.2
click at [659, 469] on p "i could not possibly say enough good things about prepworx. they are quick, pro…" at bounding box center [558, 475] width 503 height 72
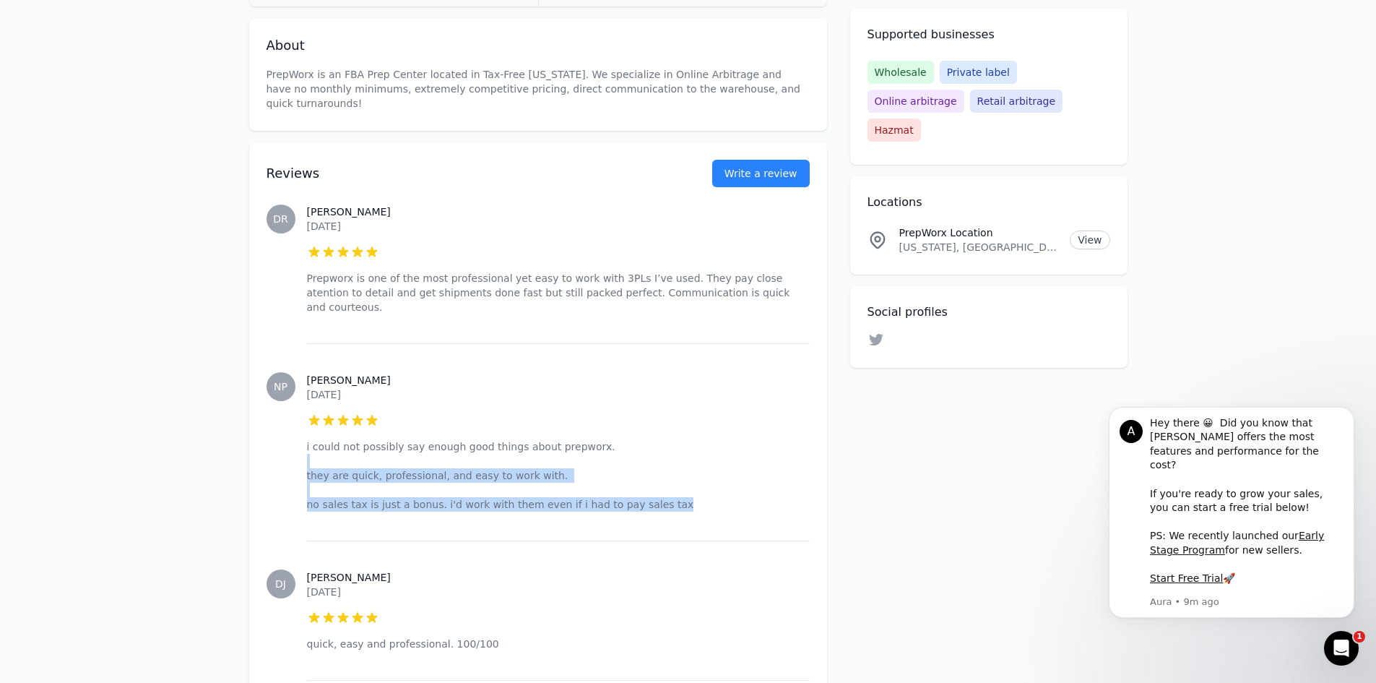
drag, startPoint x: 319, startPoint y: 480, endPoint x: 295, endPoint y: 477, distance: 24.7
click at [319, 480] on p "i could not possibly say enough good things about prepworx. they are quick, pro…" at bounding box center [558, 475] width 503 height 72
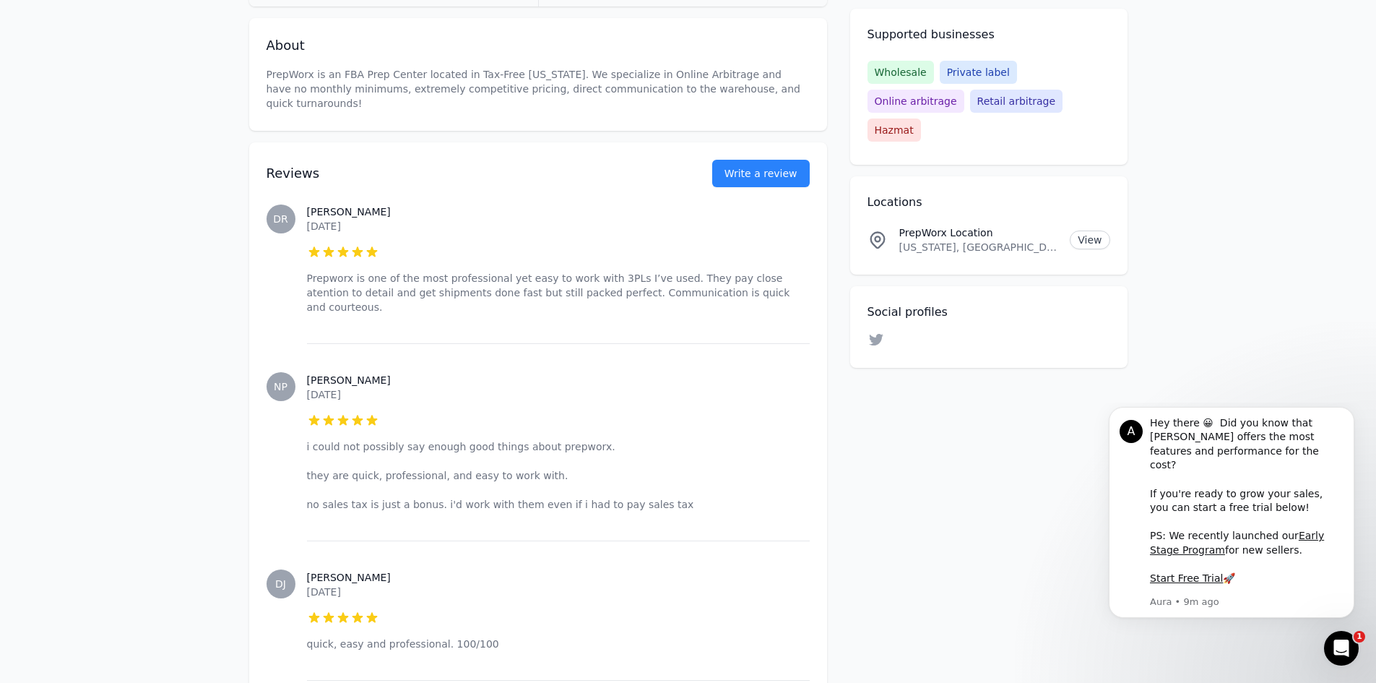
drag, startPoint x: 294, startPoint y: 477, endPoint x: 337, endPoint y: 477, distance: 43.3
click at [308, 475] on div "NP [PERSON_NAME] [DATE] 5 out of 5 stars i could not possibly say enough good t…" at bounding box center [538, 441] width 543 height 197
drag, startPoint x: 465, startPoint y: 499, endPoint x: 414, endPoint y: 497, distance: 51.3
click at [465, 501] on div "[PERSON_NAME] [DATE] 5 out of 5 stars i could not possibly say enough good thin…" at bounding box center [558, 441] width 503 height 197
drag, startPoint x: 598, startPoint y: 481, endPoint x: 592, endPoint y: 494, distance: 14.2
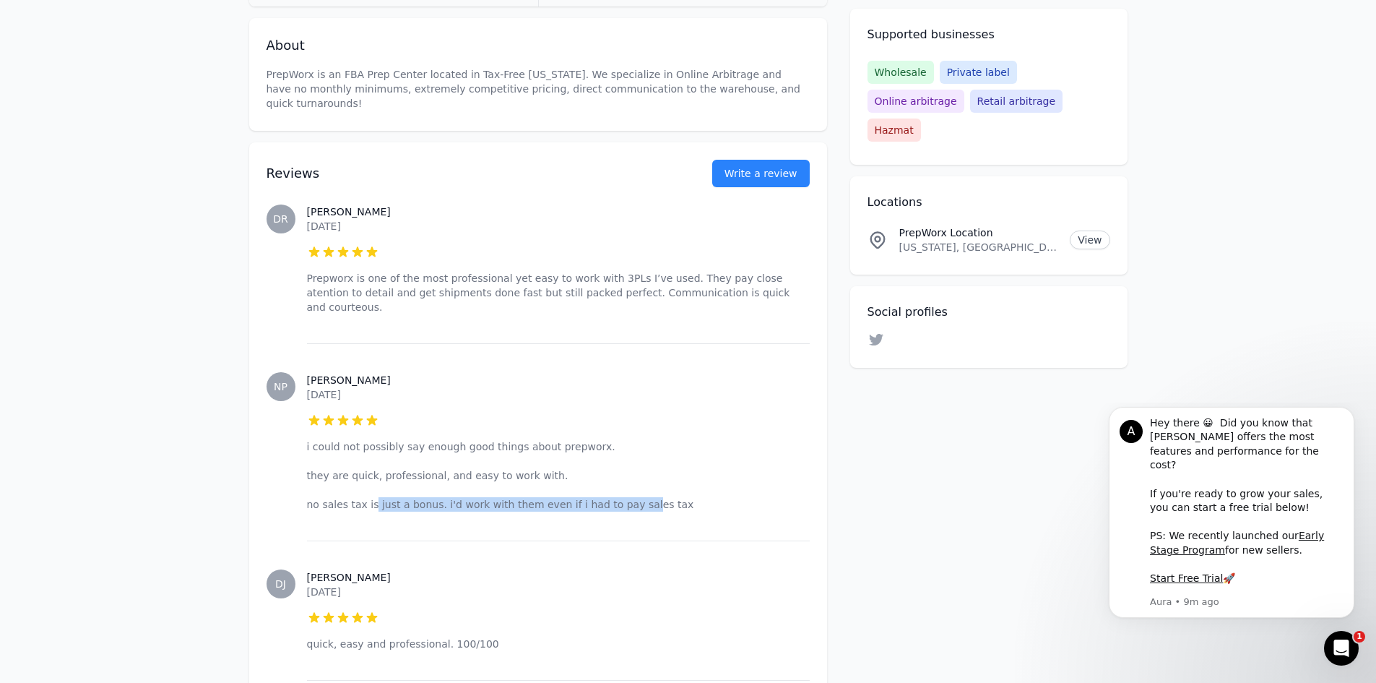
click at [620, 484] on div "[PERSON_NAME] [DATE] 5 out of 5 stars i could not possibly say enough good thin…" at bounding box center [558, 441] width 503 height 197
click at [517, 540] on div "[PERSON_NAME] [DATE] 5 out of 5 stars quick, easy and professional. 100/100" at bounding box center [558, 609] width 503 height 139
drag, startPoint x: 453, startPoint y: 474, endPoint x: 599, endPoint y: 497, distance: 147.7
click at [646, 485] on div "[PERSON_NAME] [DATE] 5 out of 5 stars i could not possibly say enough good thin…" at bounding box center [558, 441] width 503 height 197
click at [670, 473] on p "i could not possibly say enough good things about prepworx. they are quick, pro…" at bounding box center [558, 475] width 503 height 72
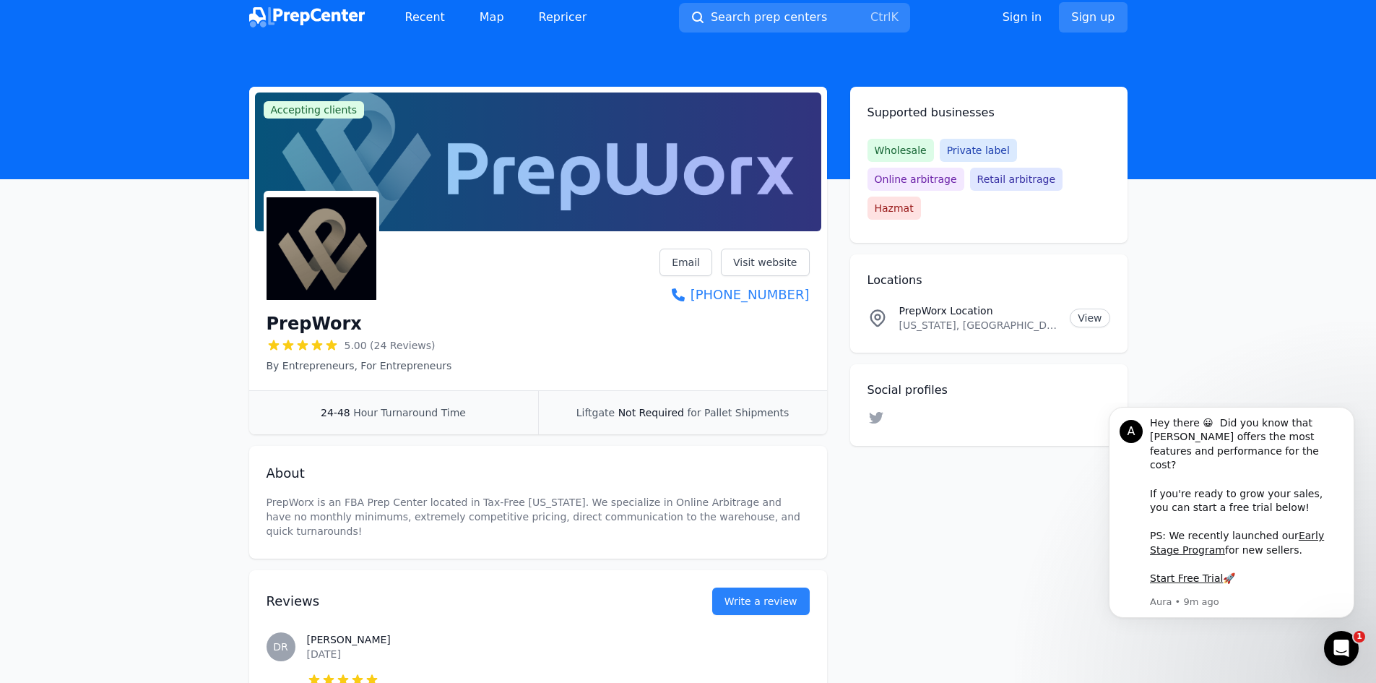
scroll to position [0, 0]
